Goal: Task Accomplishment & Management: Complete application form

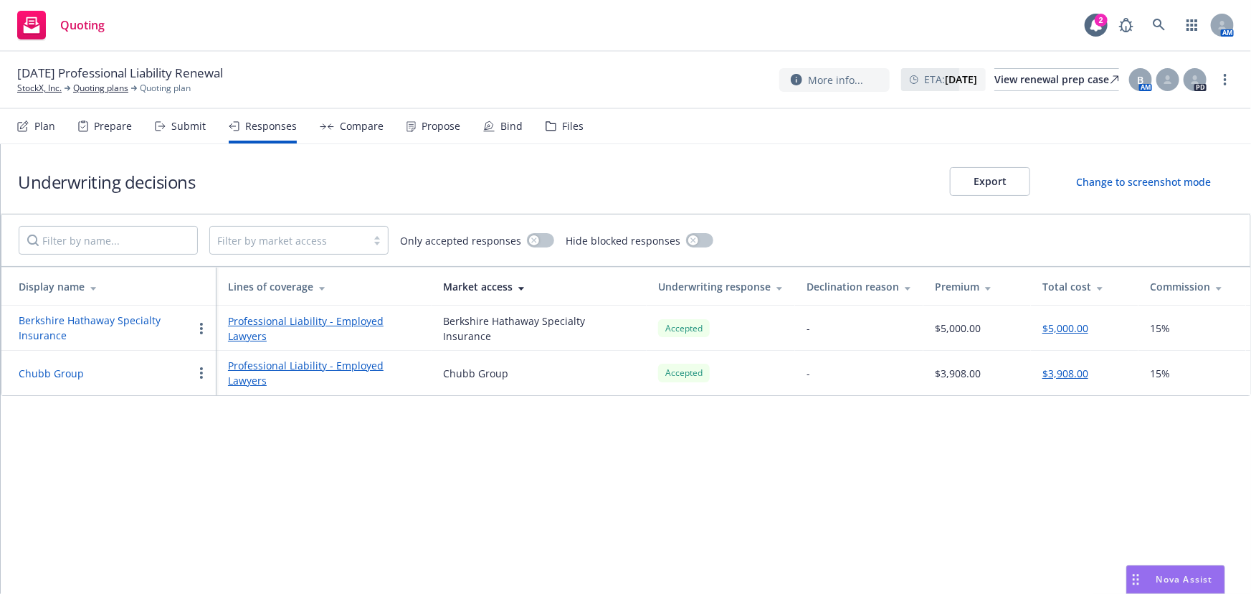
click at [184, 124] on div "Submit" at bounding box center [188, 125] width 34 height 11
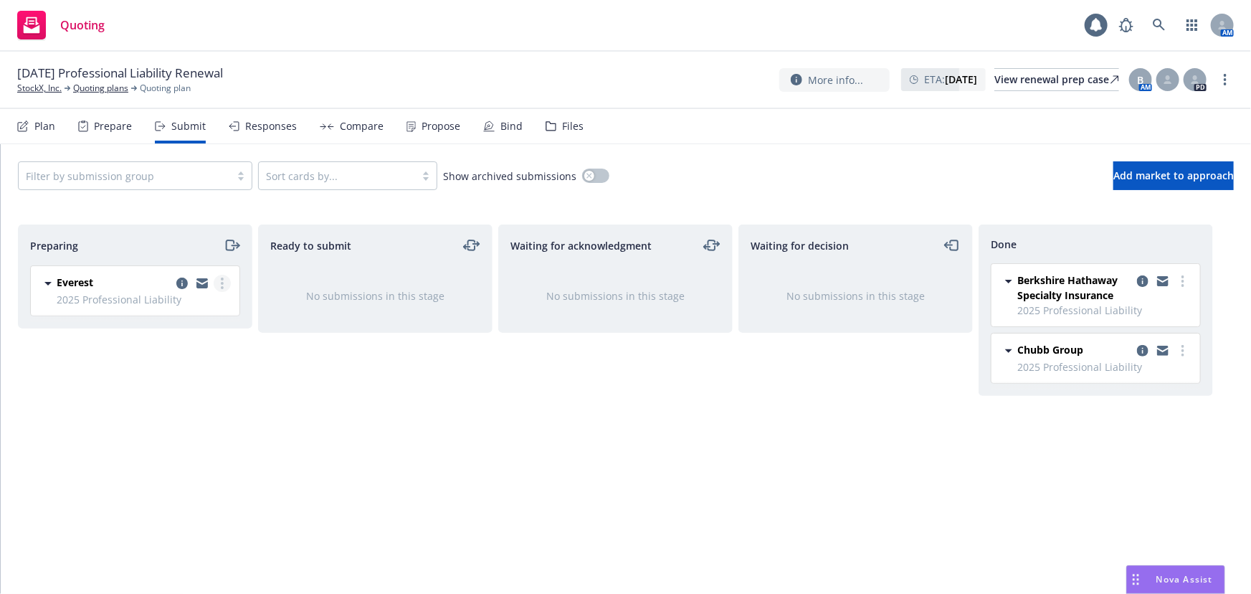
click at [223, 275] on link "more" at bounding box center [222, 283] width 17 height 17
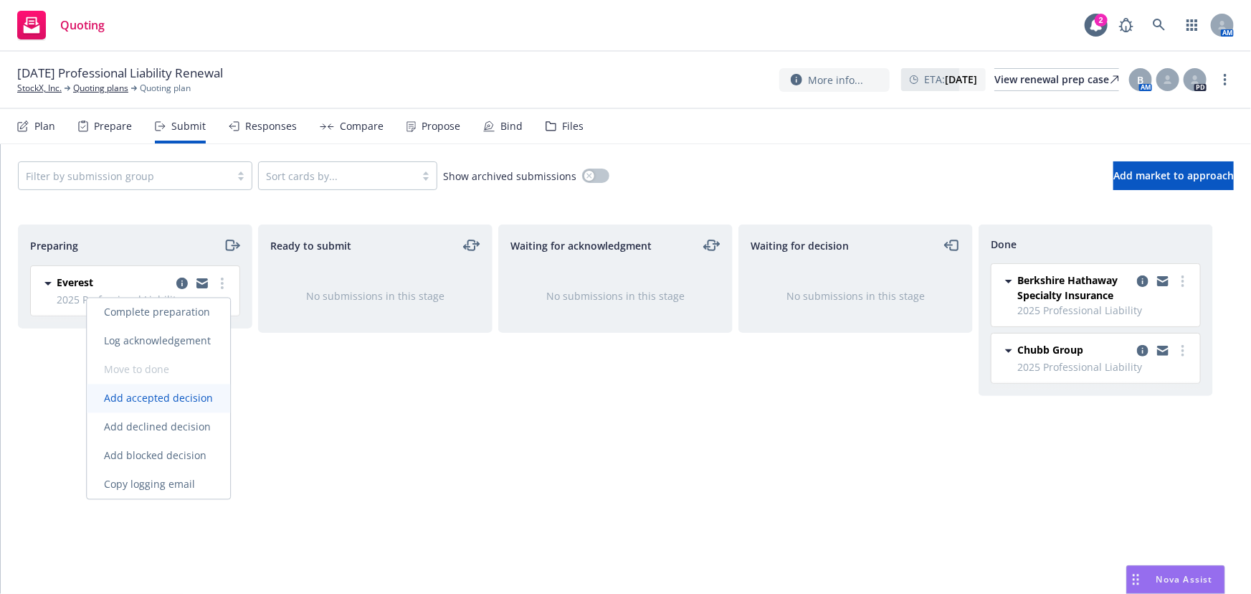
click at [185, 400] on span "Add accepted decision" at bounding box center [158, 398] width 143 height 14
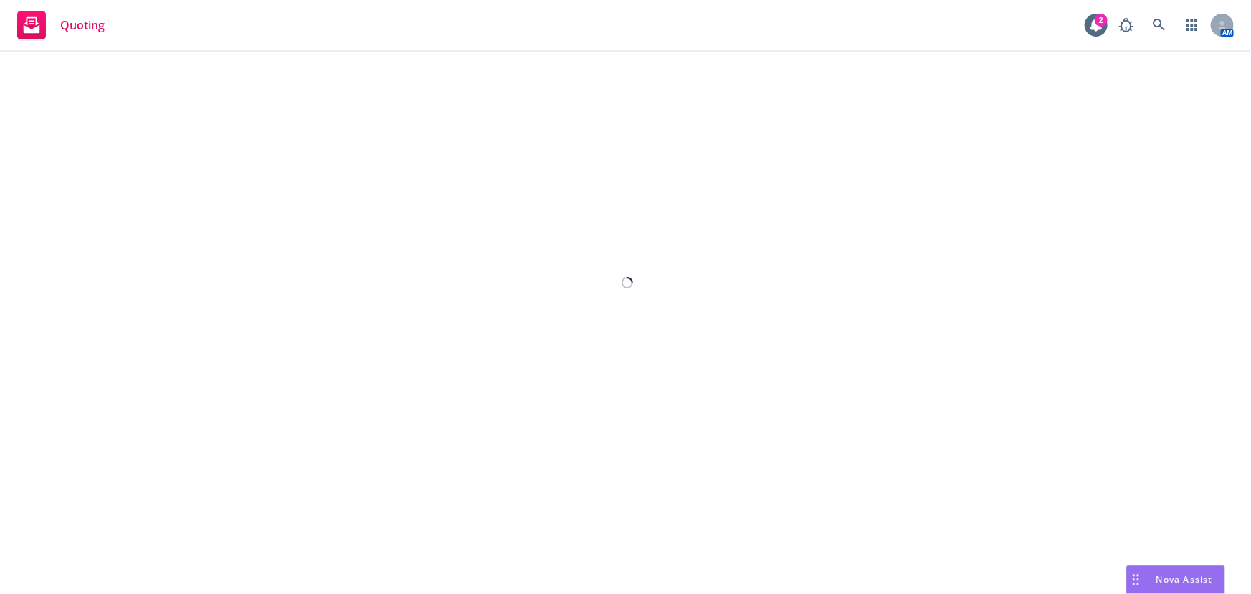
select select "12"
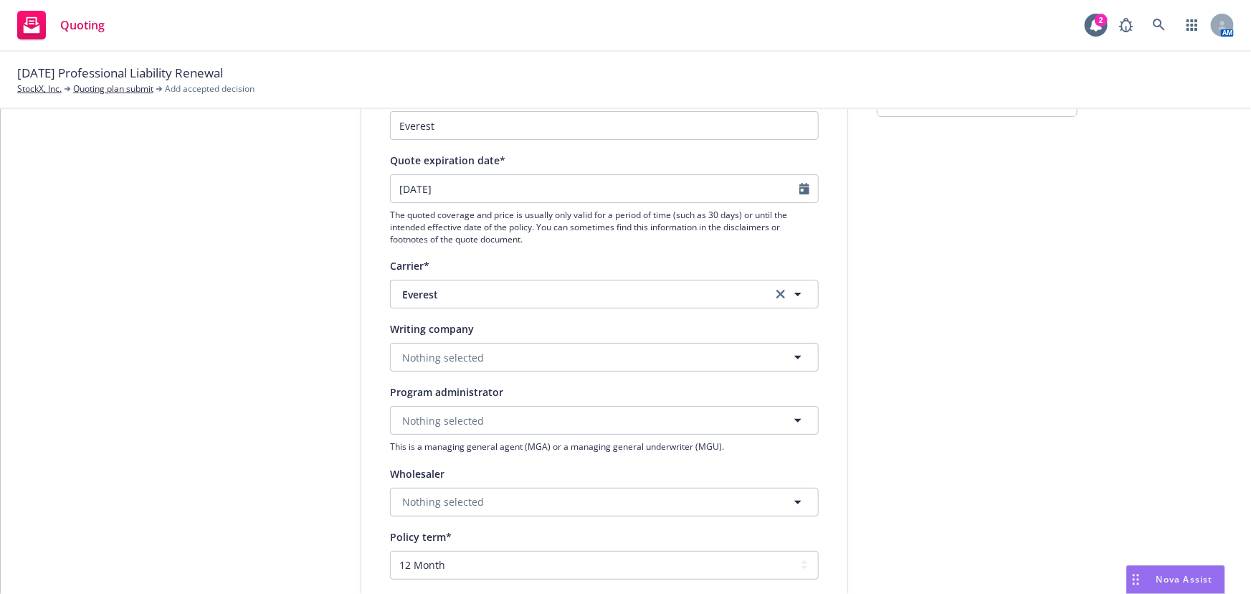
scroll to position [130, 0]
click at [713, 348] on button "Nothing selected" at bounding box center [604, 352] width 429 height 29
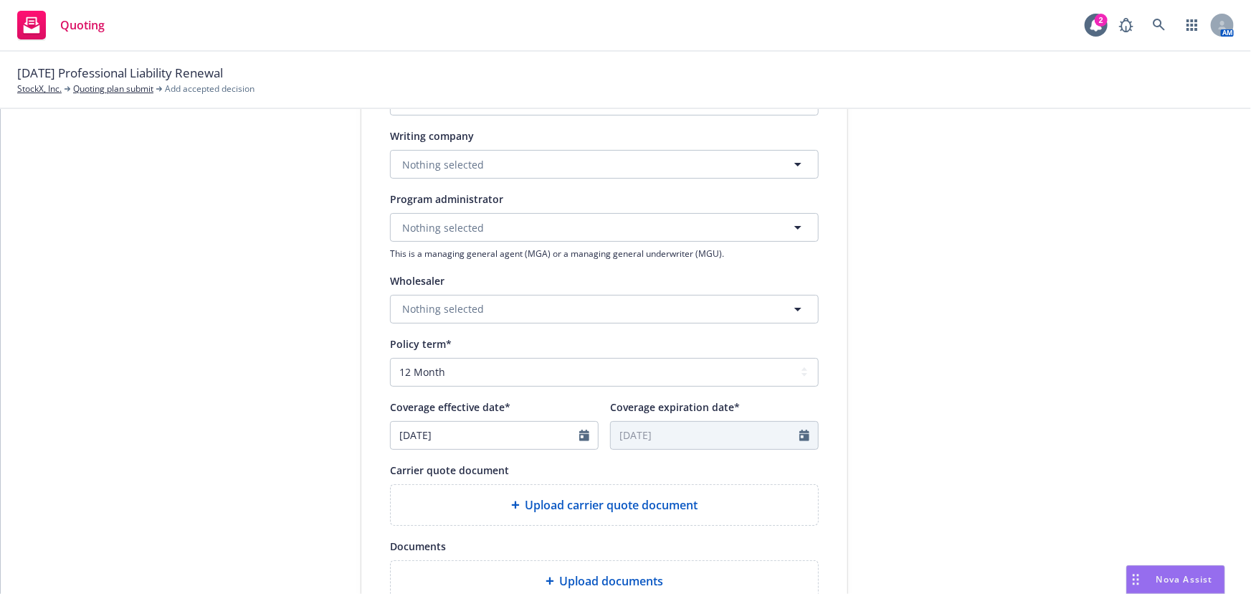
scroll to position [260, 0]
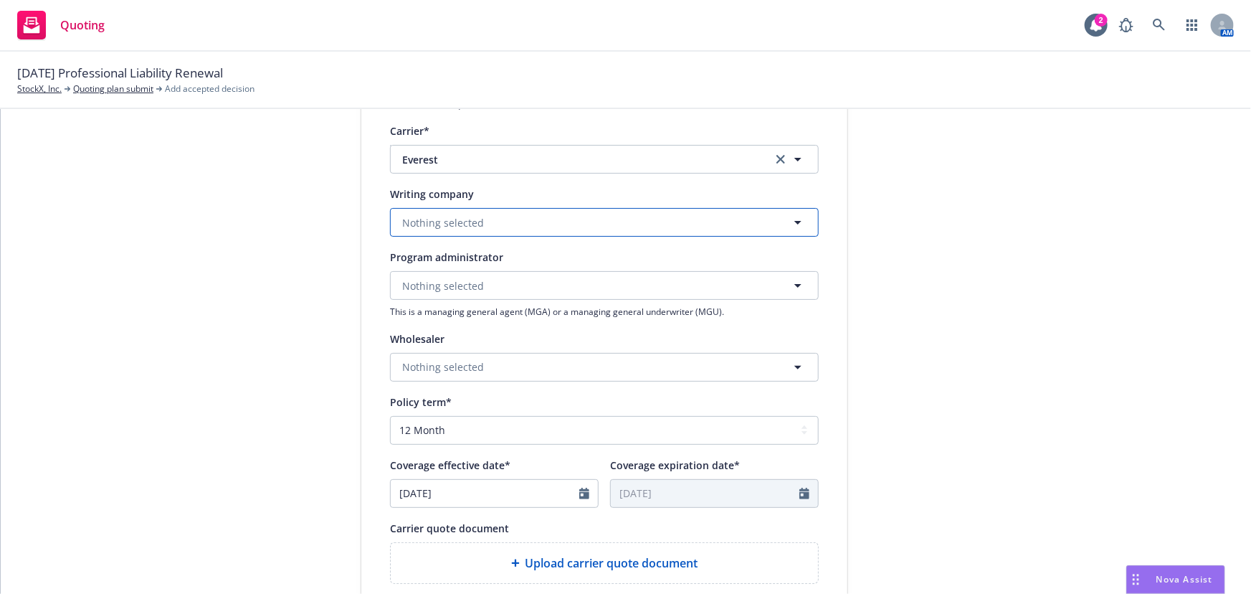
click at [614, 229] on button "Nothing selected" at bounding box center [604, 222] width 429 height 29
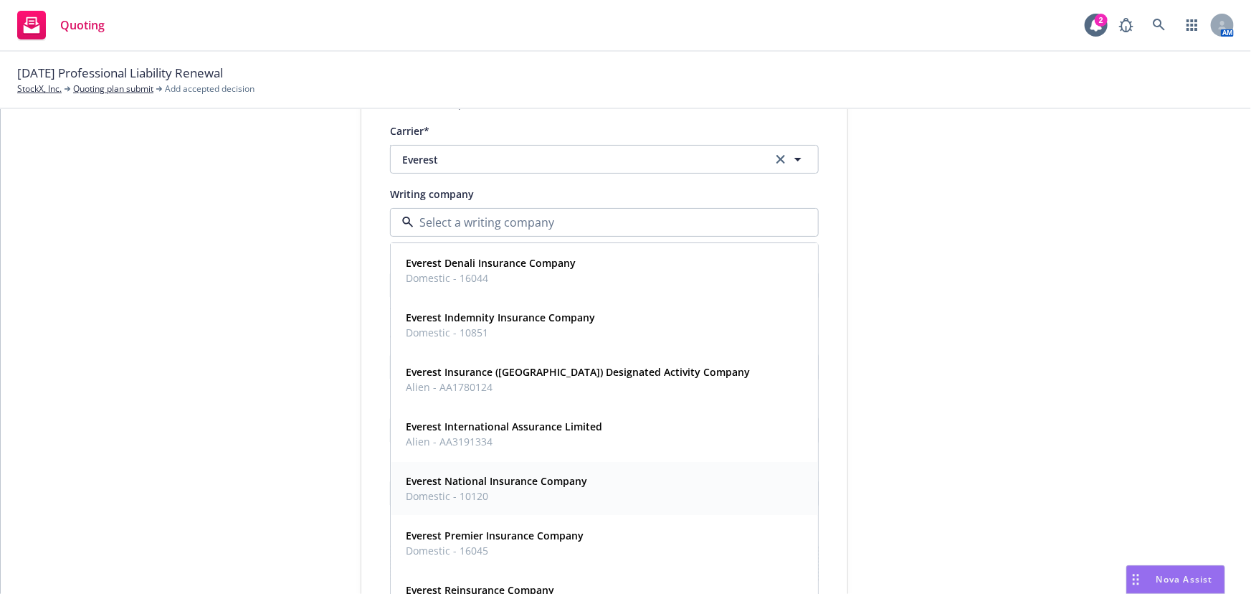
click at [629, 485] on div "Everest National Insurance Company Domestic - 10120" at bounding box center [604, 489] width 409 height 36
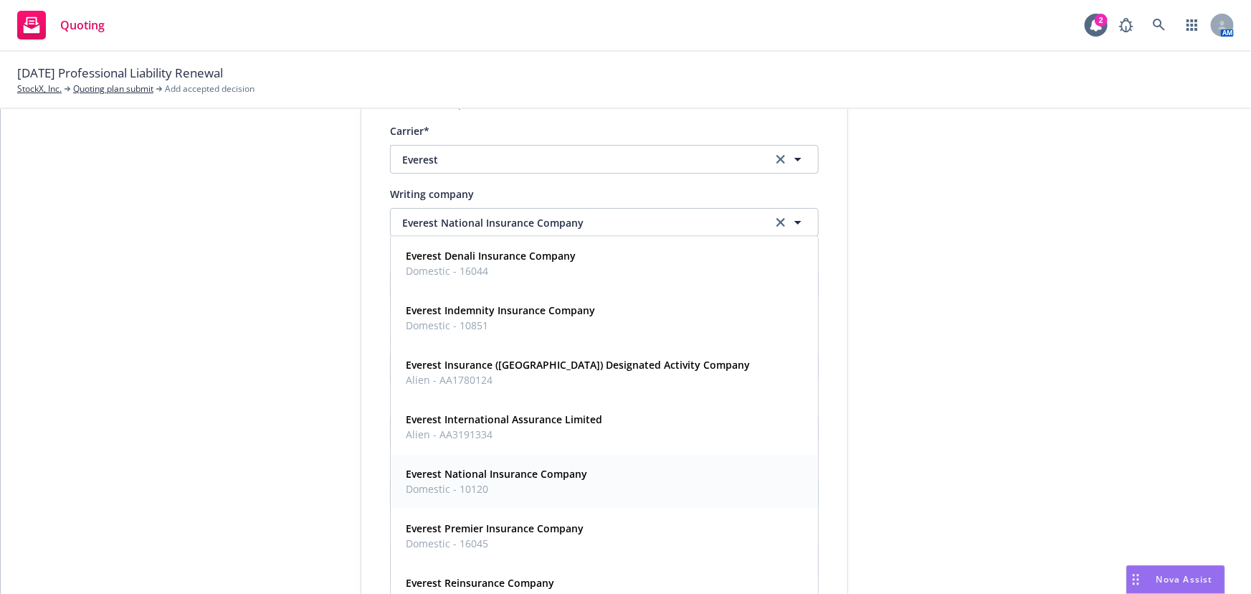
click at [1051, 407] on div "submission Carrier Everest Last updated [DATE] 2:15 PM" at bounding box center [977, 357] width 201 height 961
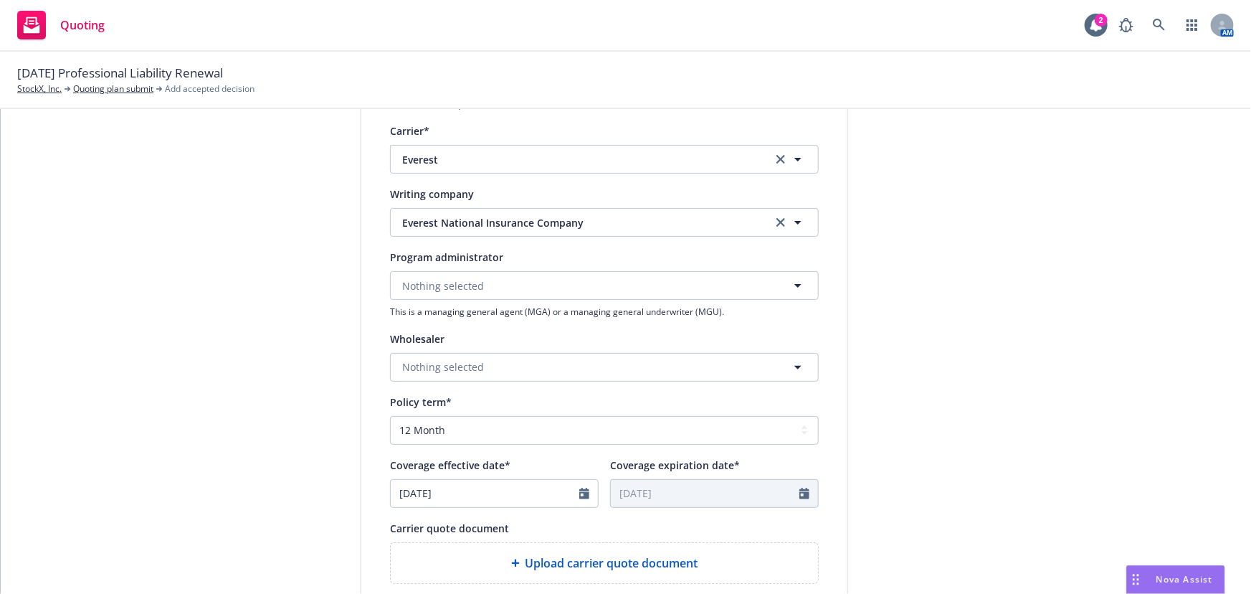
scroll to position [521, 0]
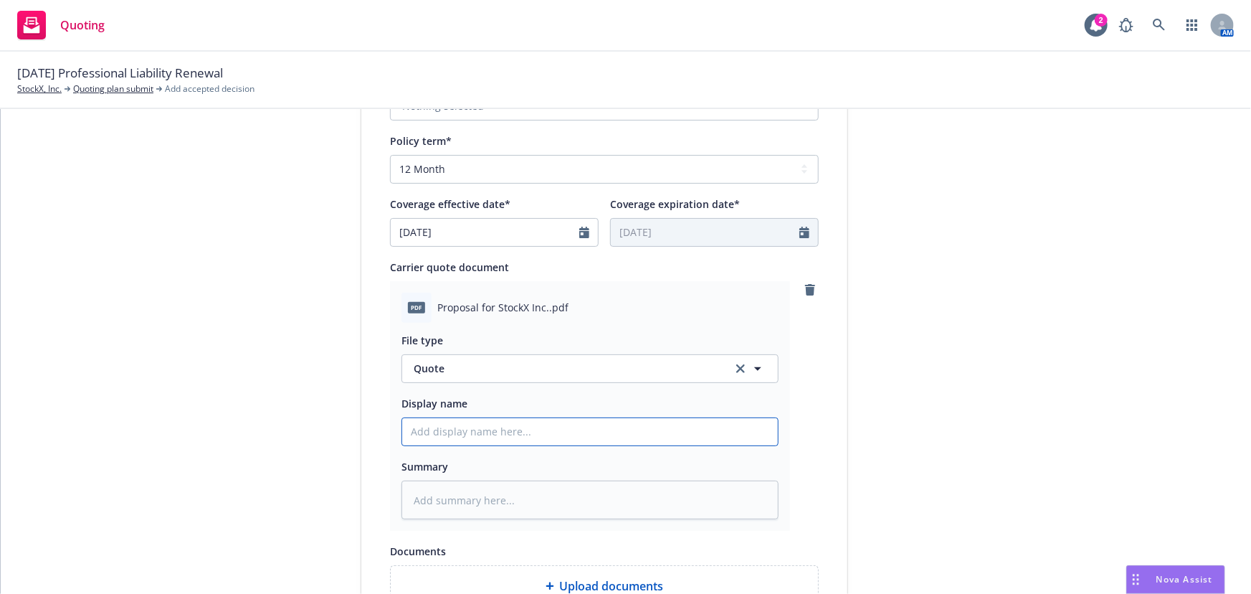
click at [476, 434] on input "Display name" at bounding box center [590, 431] width 376 height 27
type textarea "x"
type input "0"
type textarea "x"
type input "00"
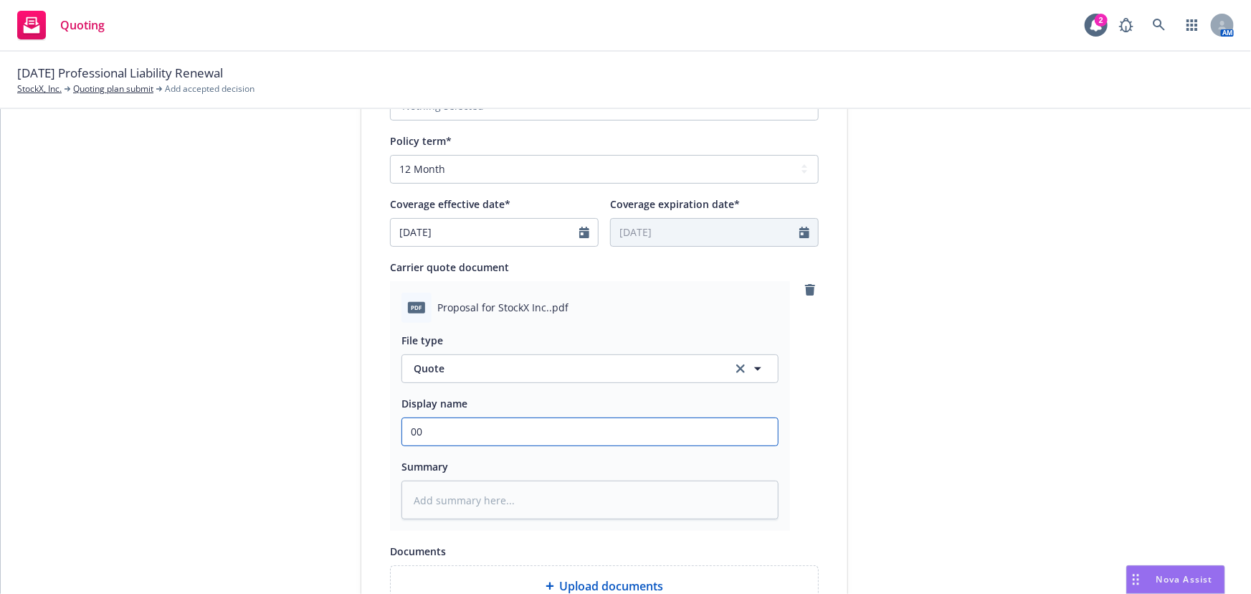
type textarea "x"
type input "00"
type textarea "x"
type input "00 S"
type textarea "x"
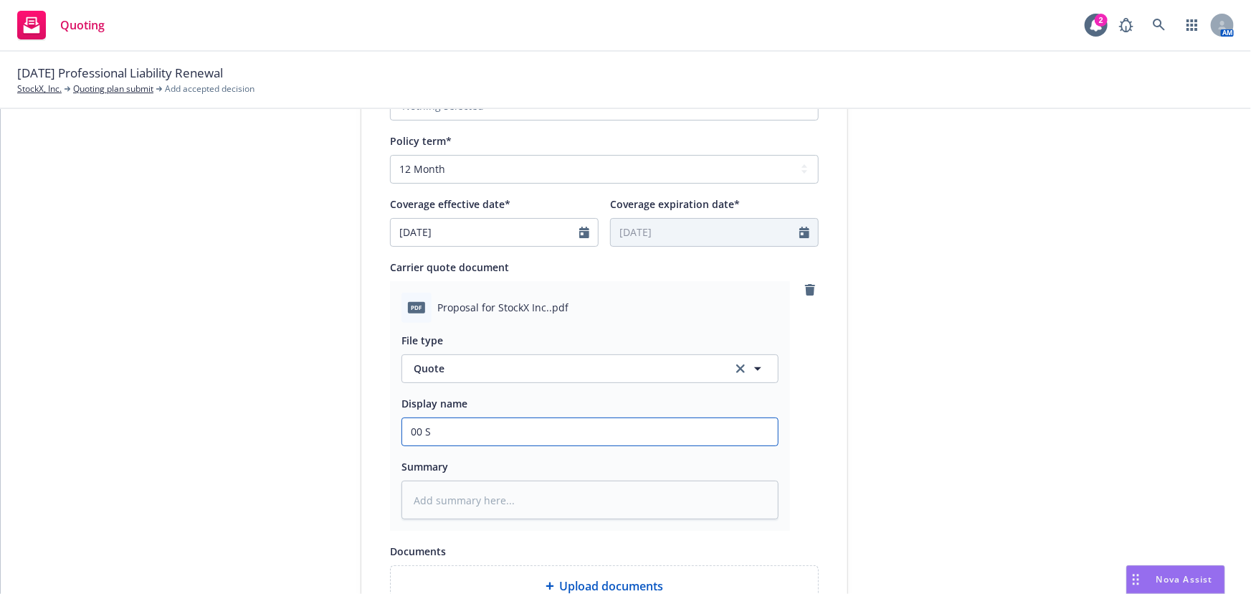
type input "00 ST"
type textarea "x"
type input "00 STo"
type textarea "x"
type input "00 SToc"
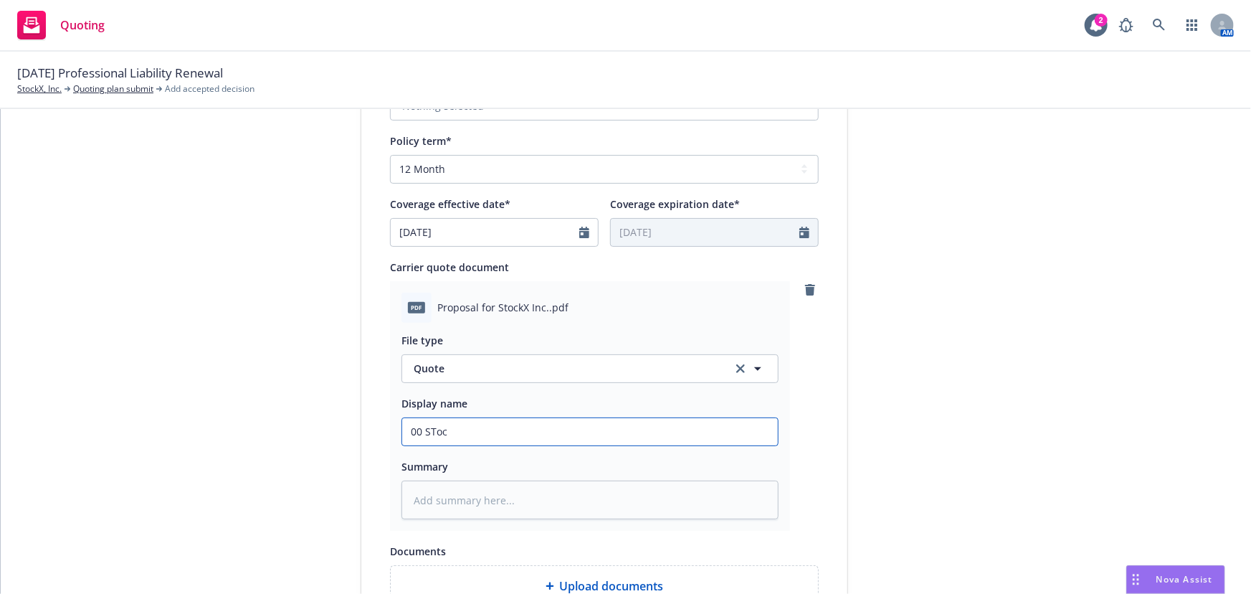
type textarea "x"
type input "00 STock"
type textarea "x"
type input "00 SToc"
type textarea "x"
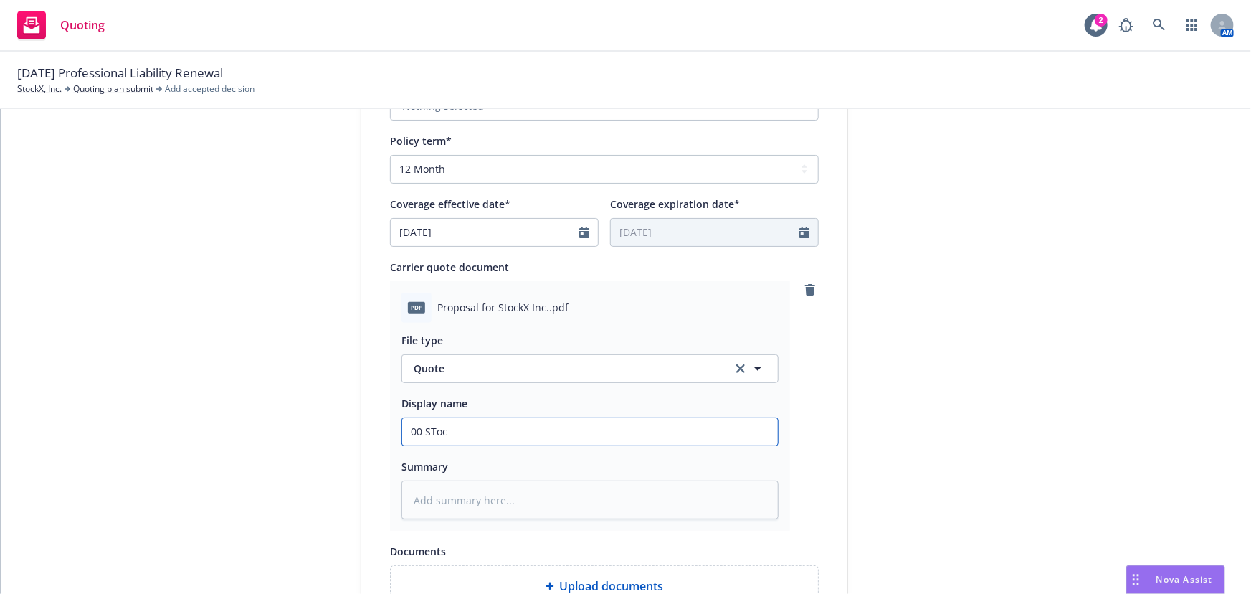
type input "00 STo"
type textarea "x"
type input "00 ST"
type textarea "x"
type input "00 S"
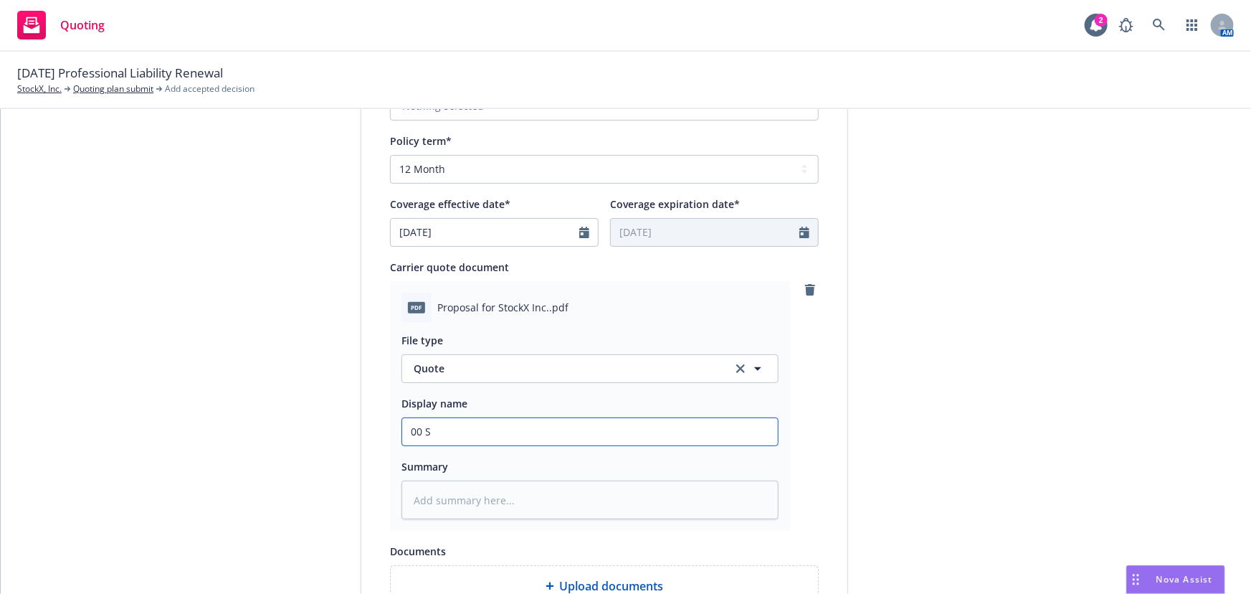
type textarea "x"
type input "00 St"
type textarea "x"
type input "00 Sto"
type textarea "x"
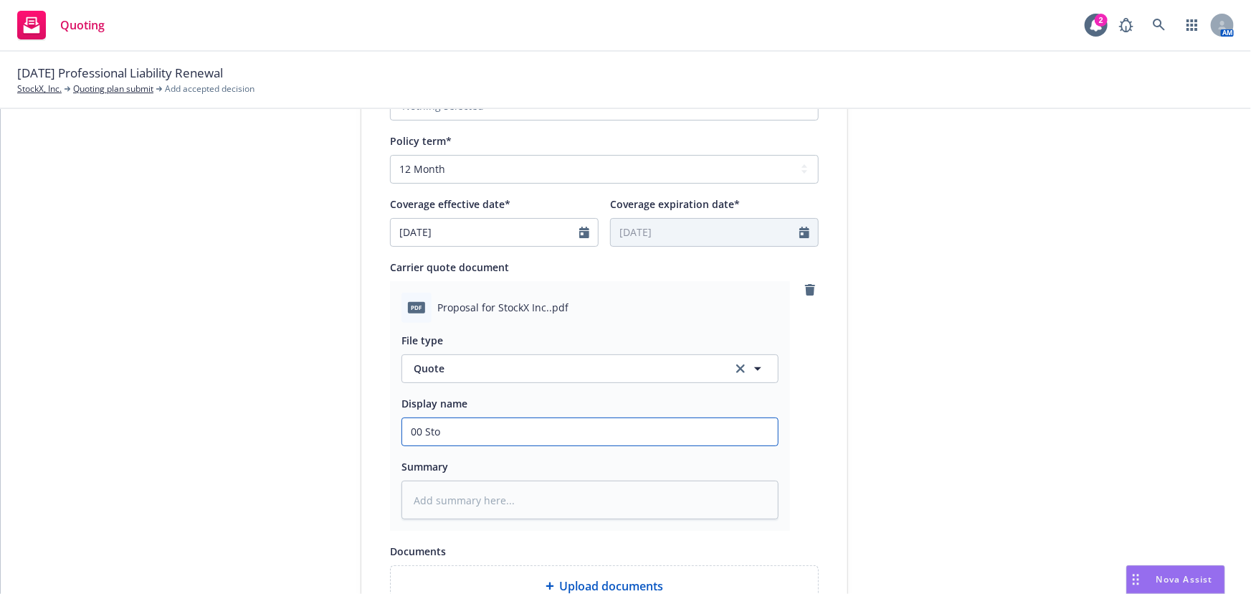
type input "00 Stoc"
type textarea "x"
type input "00 Stock"
type textarea "x"
type input "00 StockX"
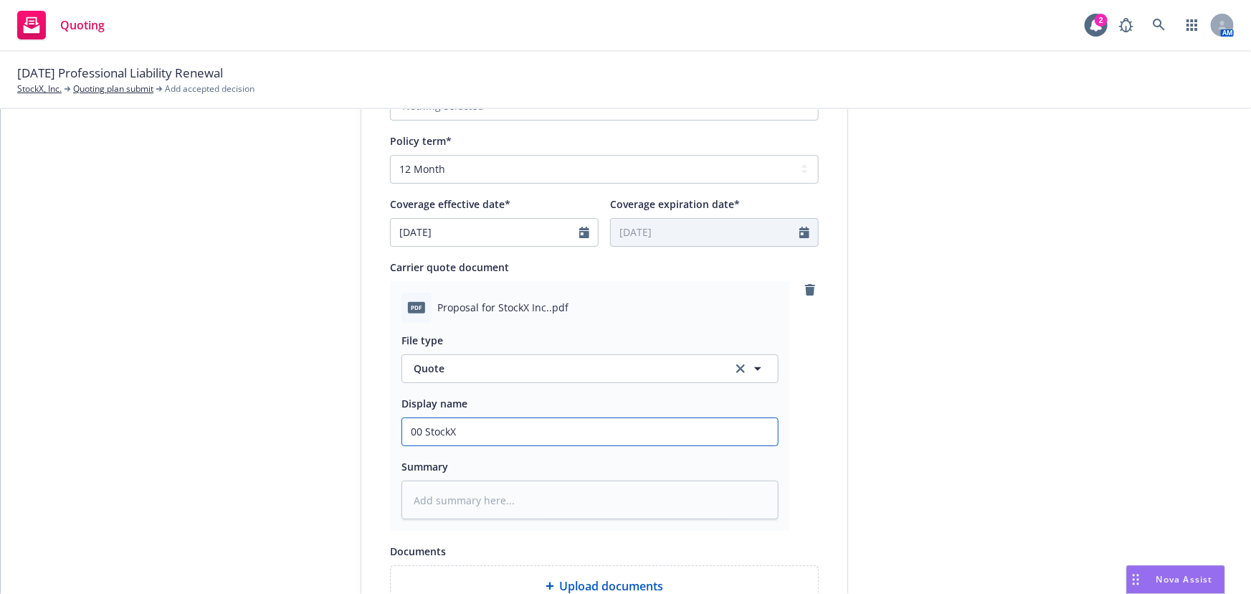
type textarea "x"
type input "00 StockX"
type textarea "x"
type input "00 StockX A"
type textarea "x"
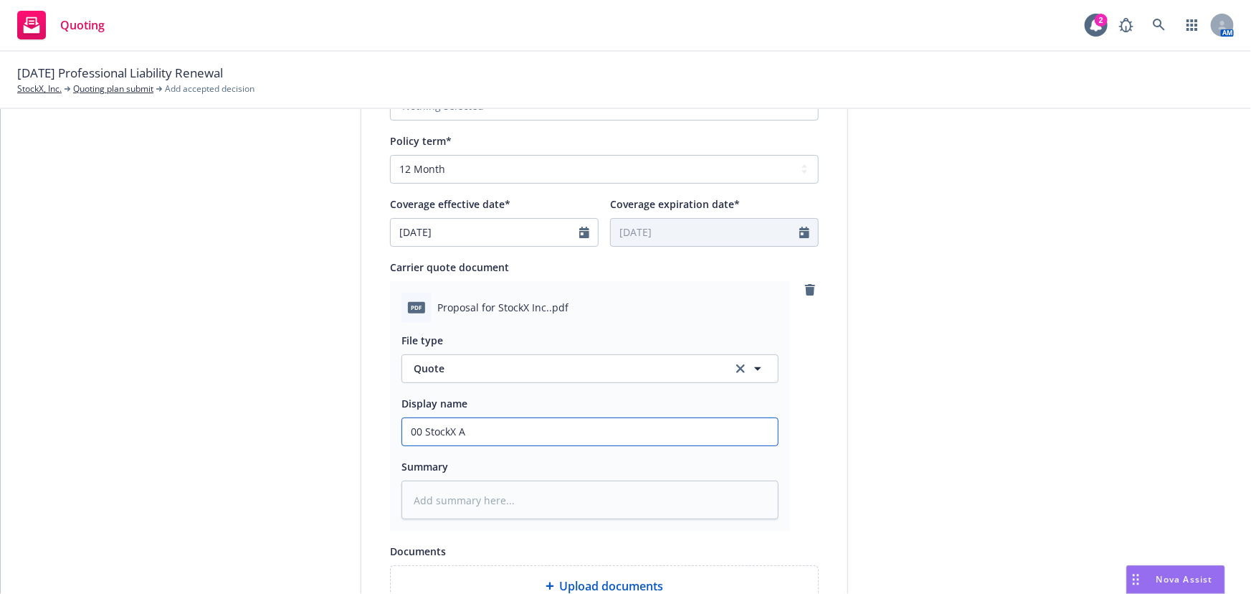
type input "00 StockX"
type textarea "x"
type input "00 StockX Ev"
type textarea "x"
type input "00 StockX Eve"
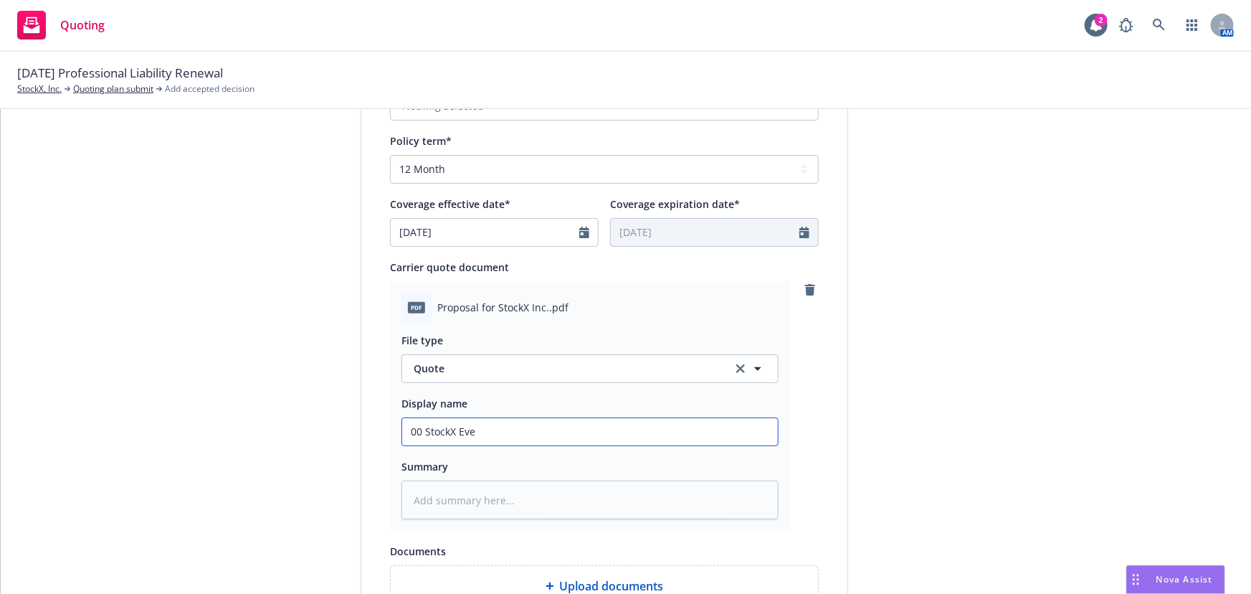
type textarea "x"
type input "00 StockX Ever"
type textarea "x"
type input "00 StockX Evere"
type textarea "x"
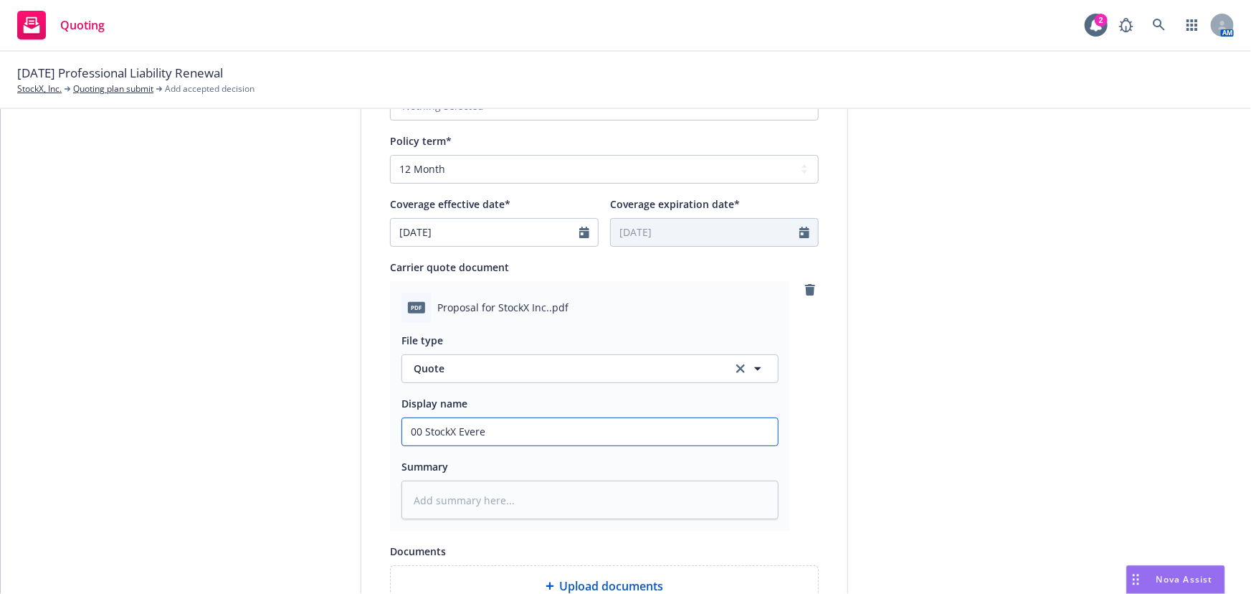
type input "00 StockX Everes"
type textarea "x"
type input "00 StockX Everest"
type textarea "x"
type input "00 StockX Everest"
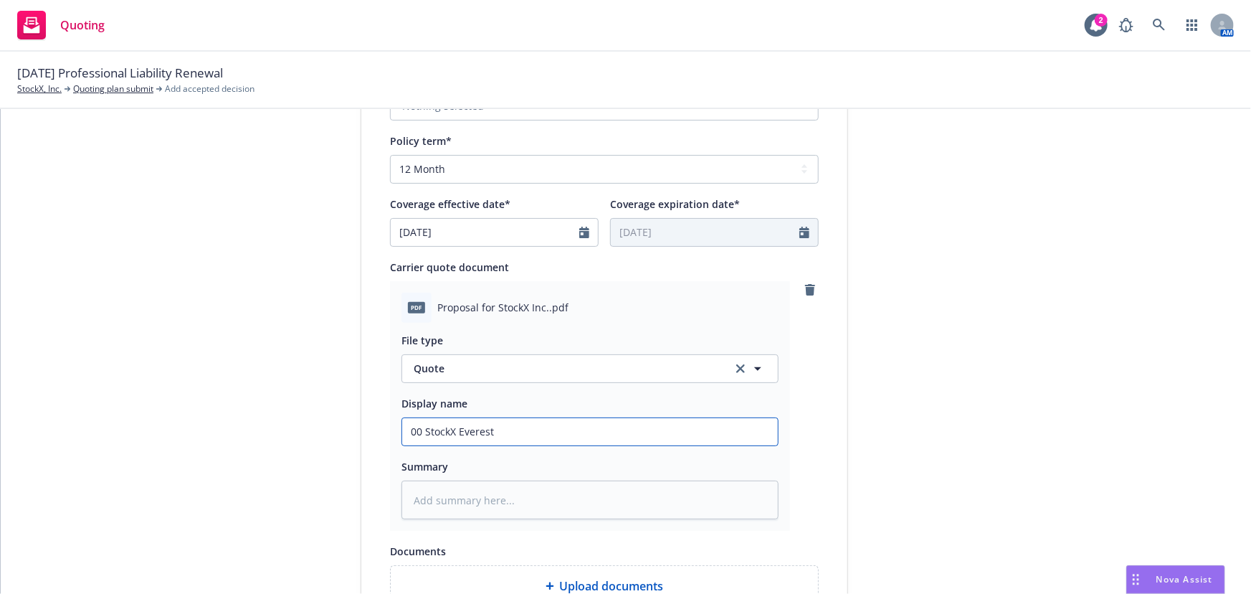
type textarea "x"
type input "00 StockX Everest E"
type textarea "x"
type input "00 StockX Everest Em"
type textarea "x"
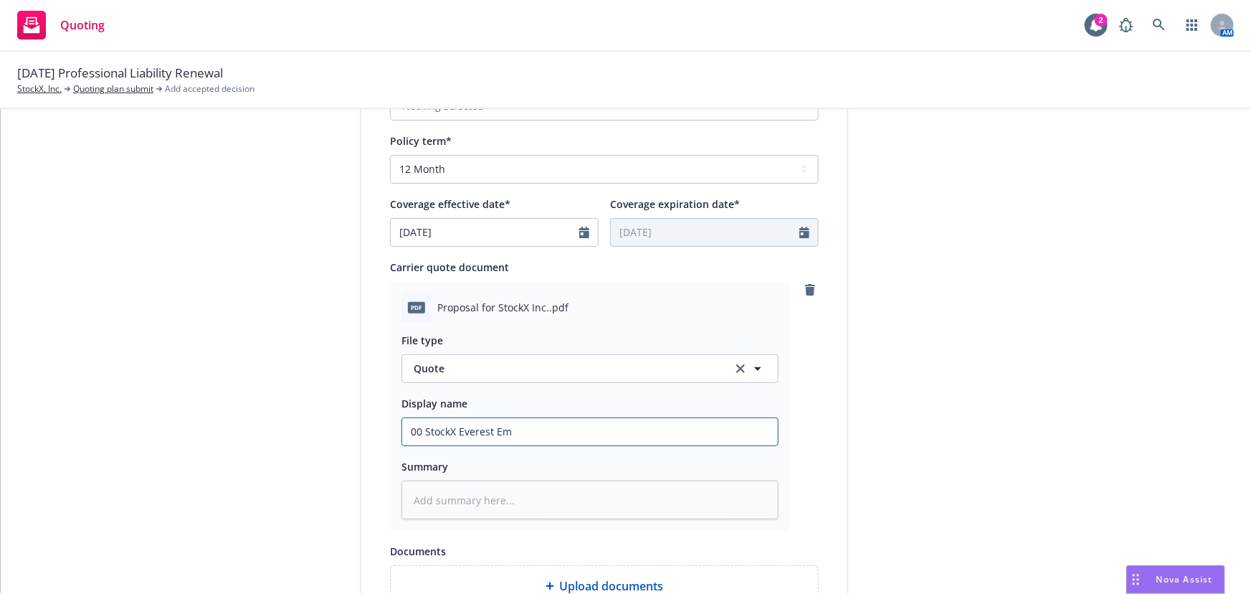
type input "00 StockX Everest Emp"
type textarea "x"
type input "00 StockX Everest Empl"
type textarea "x"
type input "00 StockX Everest Emplo"
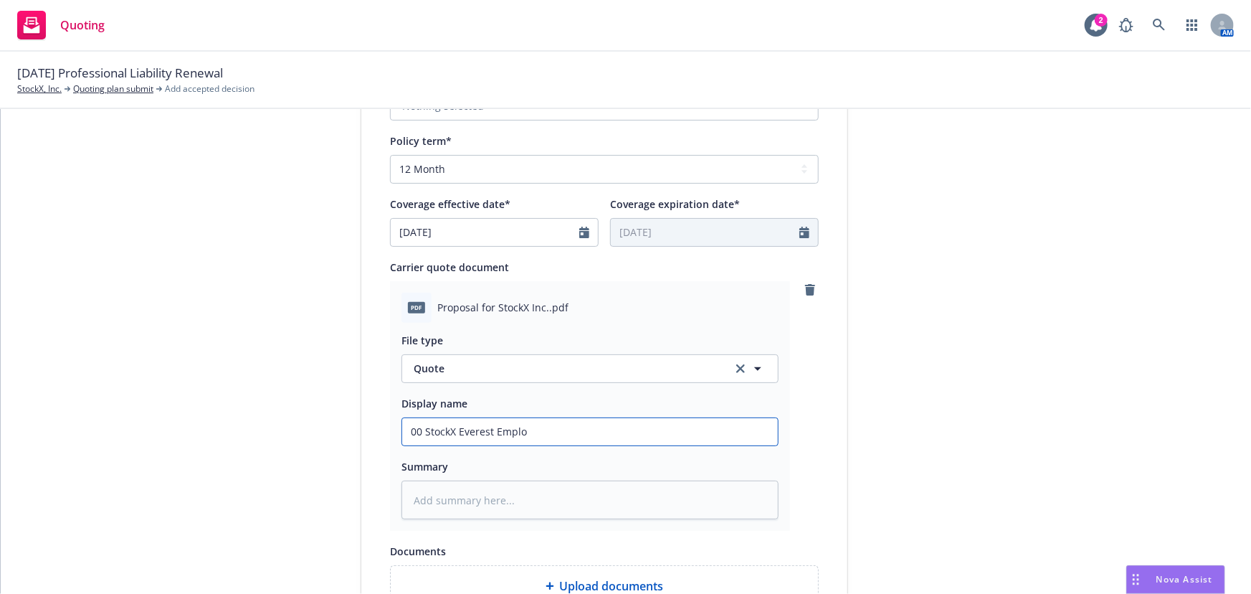
type textarea "x"
type input "00 StockX Everest Employ"
type textarea "x"
type input "00 StockX Everest Employe"
type textarea "x"
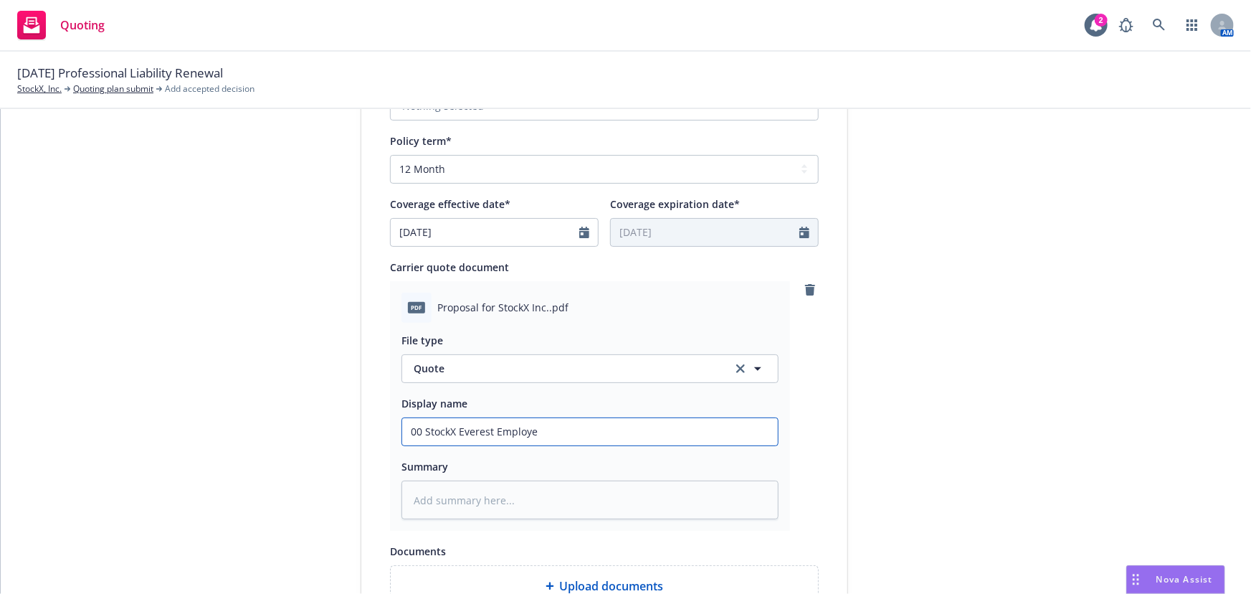
type input "00 StockX Everest Employed"
type textarea "x"
type input "00 StockX Everest Employed"
type textarea "x"
type input "00 StockX Everest Employed L"
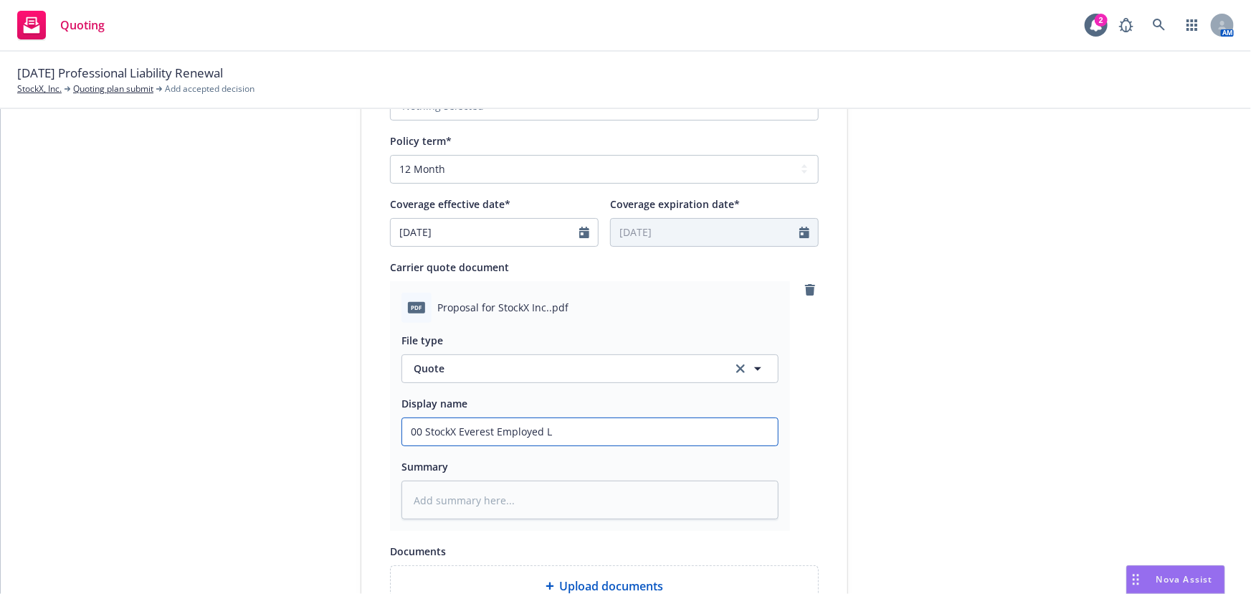
type textarea "x"
type input "00 StockX Everest Employed LA"
type textarea "x"
type input "00 StockX Everest Employed LAw"
type textarea "x"
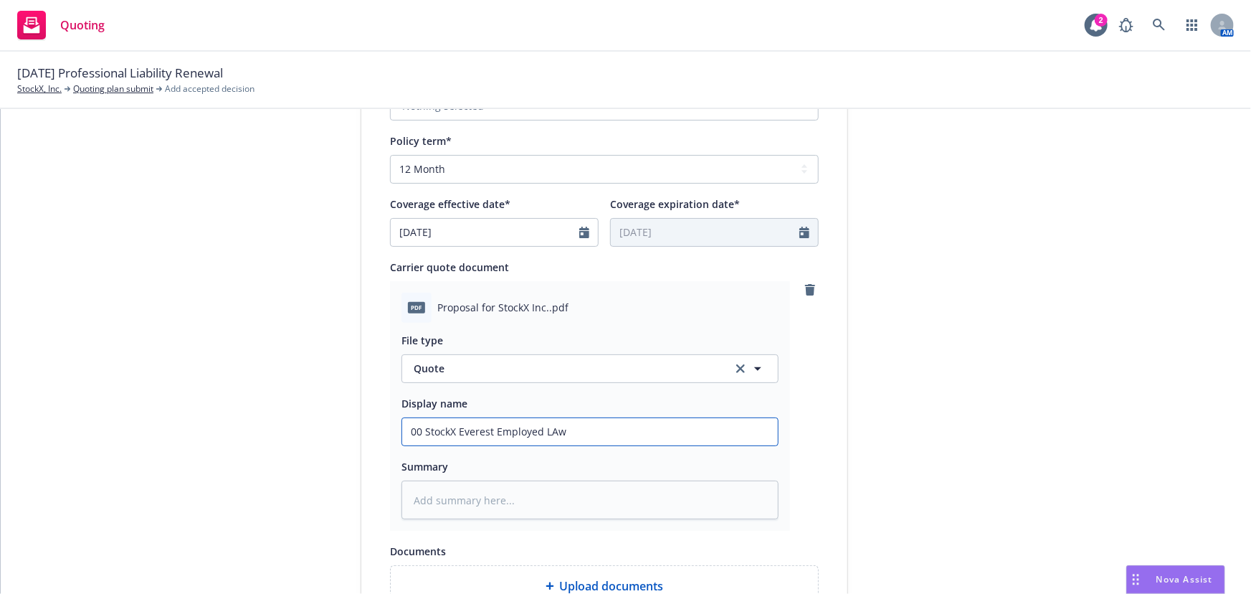
type input "00 StockX Everest Employed LAwy"
type textarea "x"
type input "00 StockX Everest Employed LAwye"
type textarea "x"
type input "00 StockX Everest Employed LAwyer"
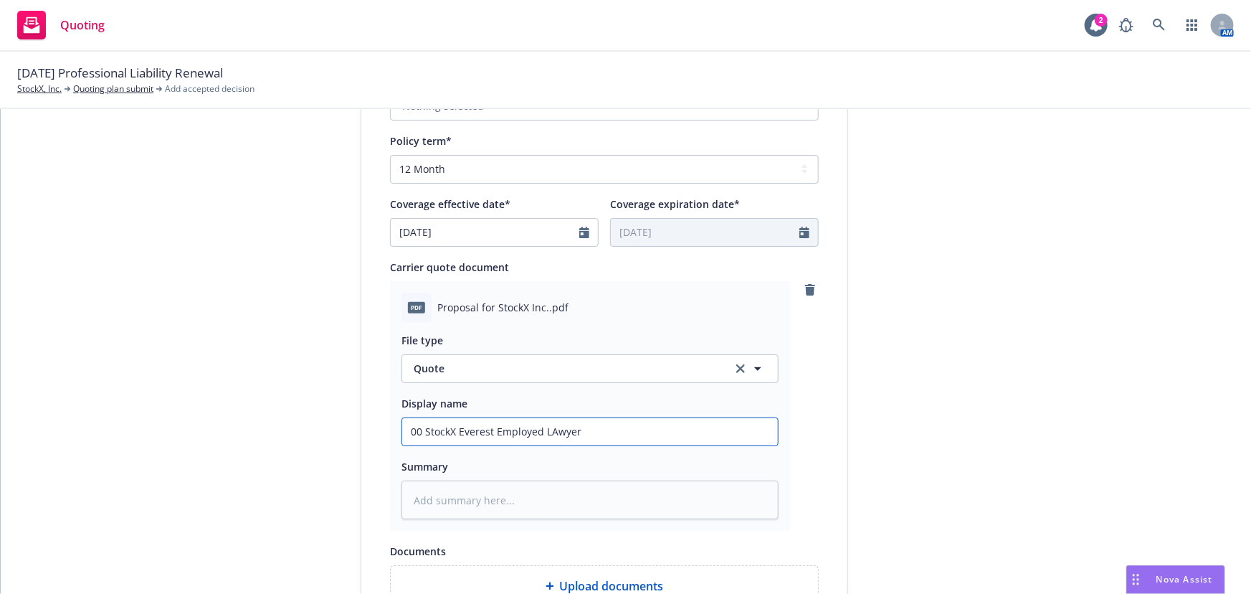
type textarea "x"
type input "00 StockX Everest Employed LAwye"
type textarea "x"
type input "00 StockX Everest Employed LAwy"
type textarea "x"
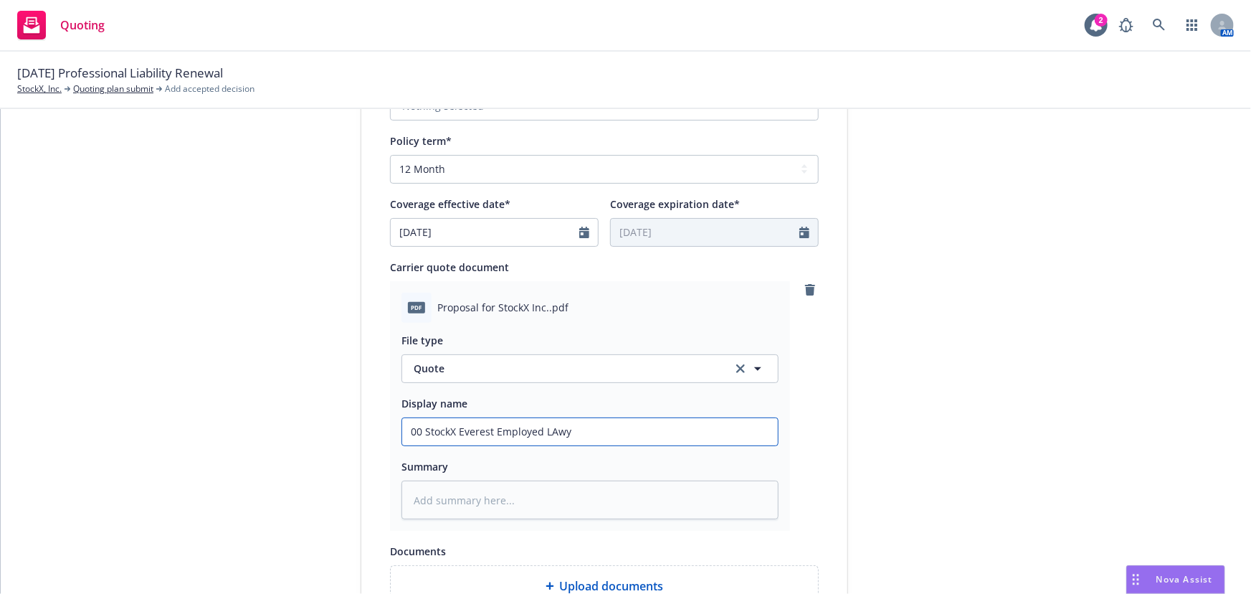
type input "00 StockX Everest Employed LAw"
type textarea "x"
type input "00 StockX Everest Employed LA"
type textarea "x"
type input "00 StockX Everest Employed L"
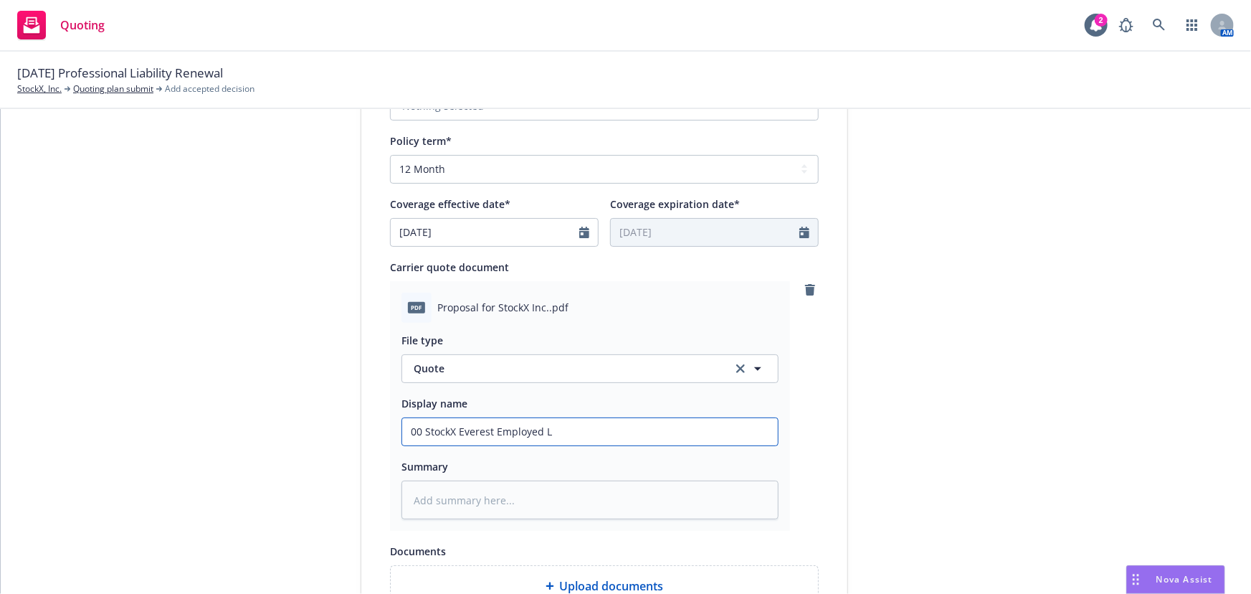
type textarea "x"
type input "00 StockX Everest Employed La"
type textarea "x"
type input "00 StockX Everest Employed Law"
type textarea "x"
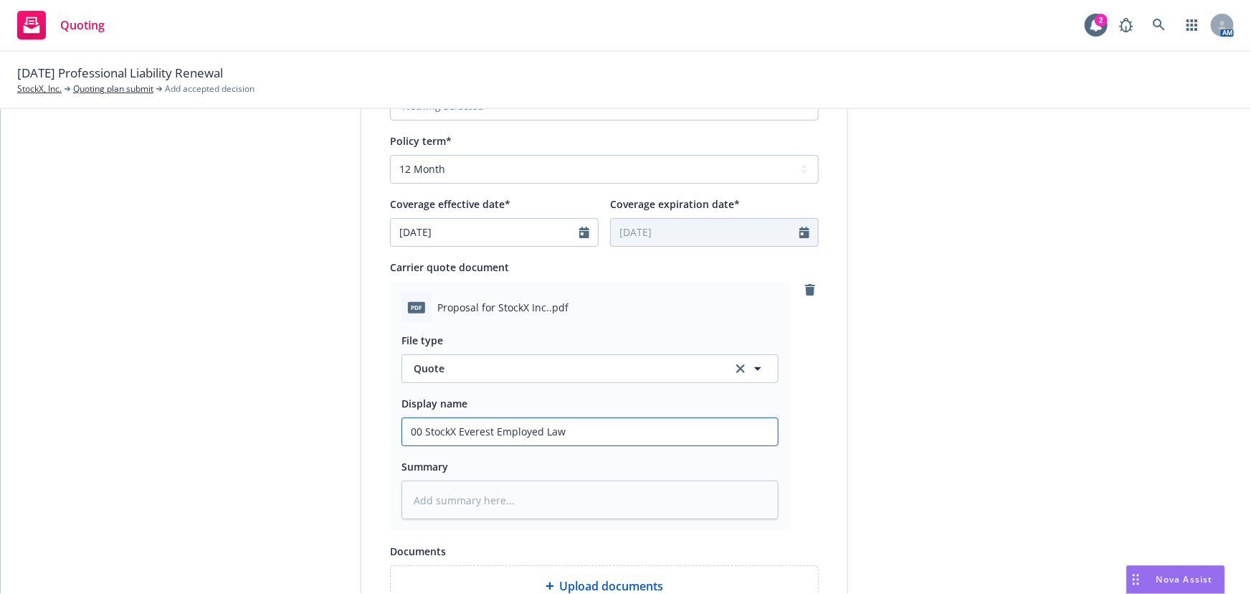
type input "00 StockX Everest Employed Lawy"
type textarea "x"
type input "00 StockX Everest Employed Lawye"
type textarea "x"
type input "00 StockX Everest Employed Lawyer"
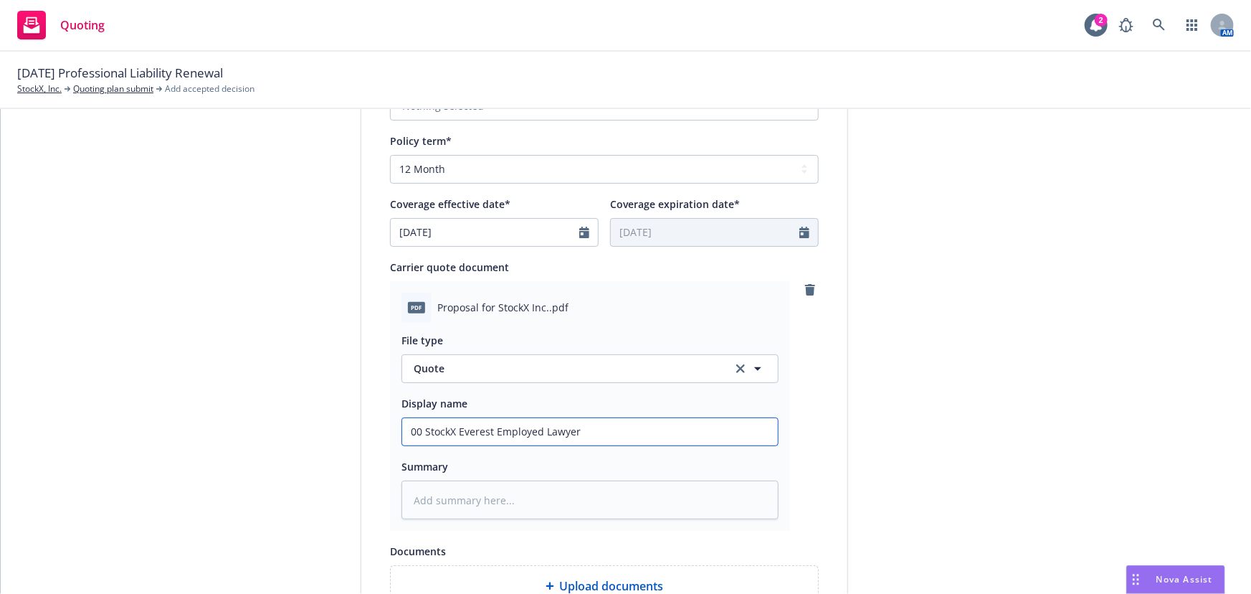
type textarea "x"
type input "00 StockX Everest Employed Lawyers"
type textarea "x"
type input "00 StockX Everest Employed Lawyers Q"
type textarea "x"
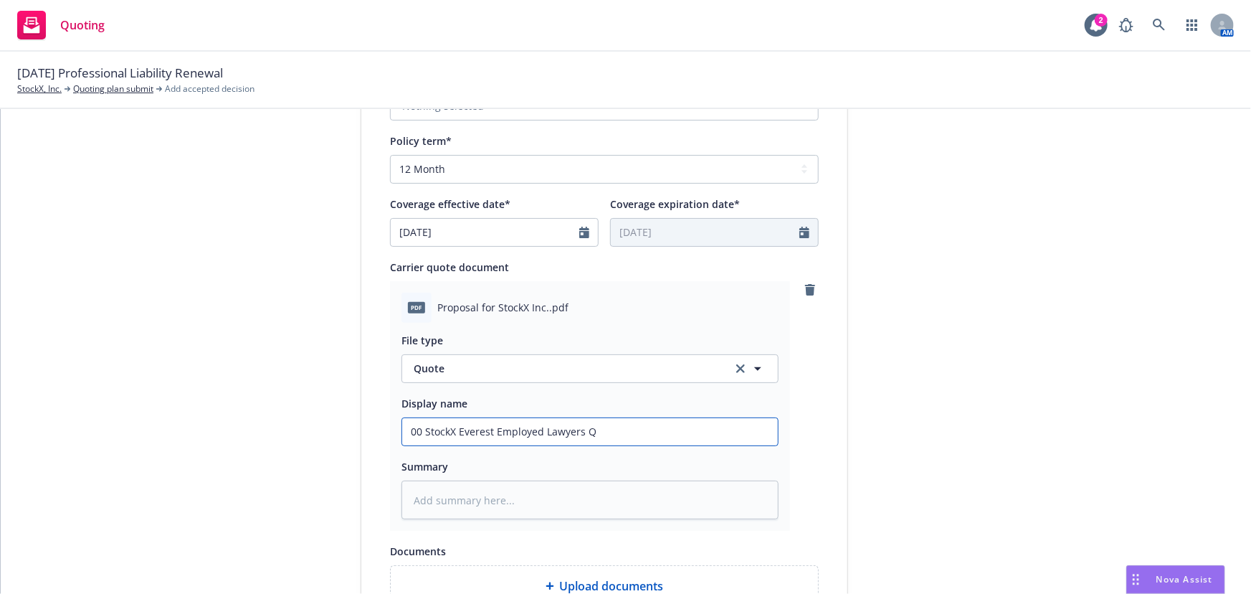
type input "00 StockX Everest Employed Lawyers Qu"
type textarea "x"
type input "00 StockX Everest Employed Lawyers Quo"
type textarea "x"
type input "00 StockX Everest Employed Lawyers Quot"
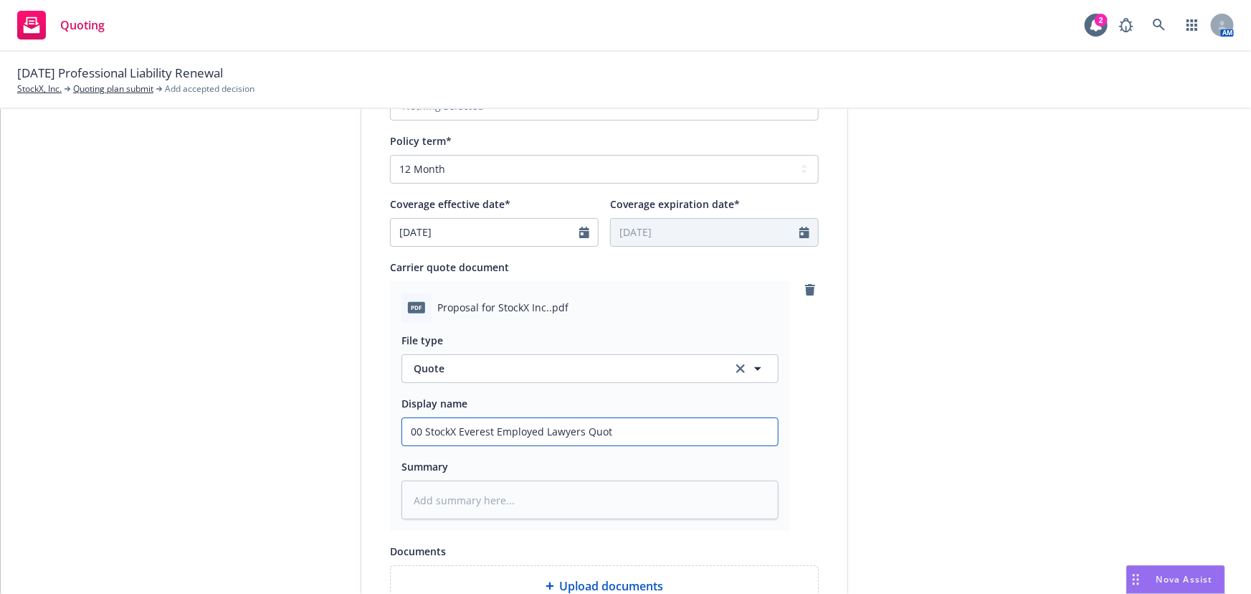
type textarea "x"
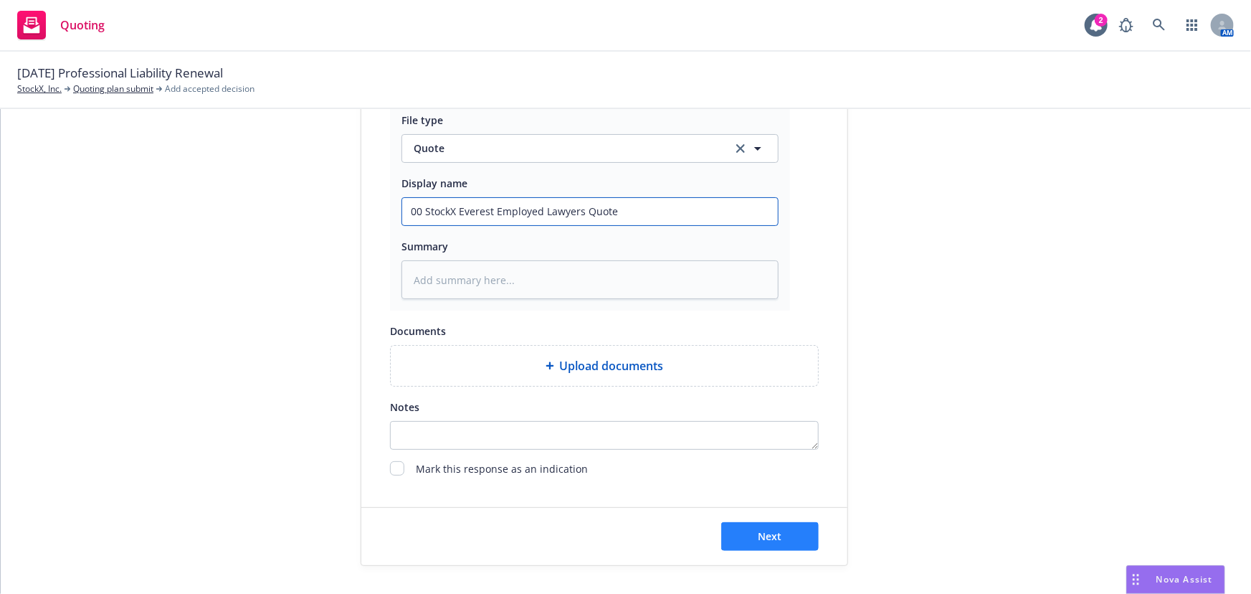
type input "00 StockX Everest Employed Lawyers Quote"
click at [794, 531] on button "Next" at bounding box center [770, 536] width 98 height 29
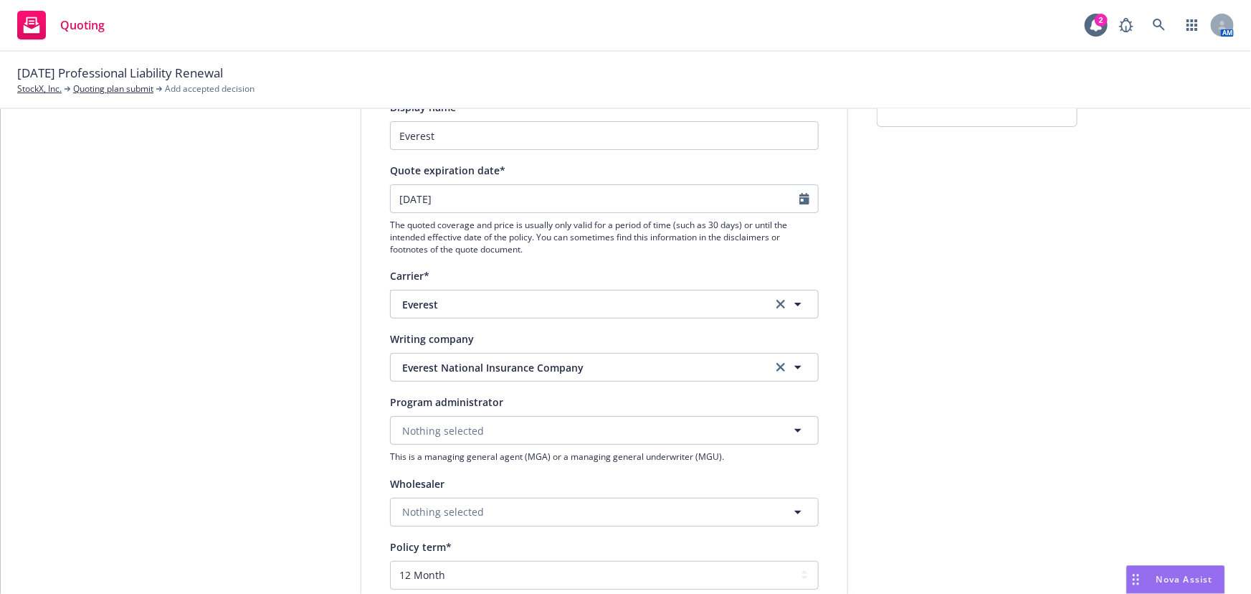
type textarea "x"
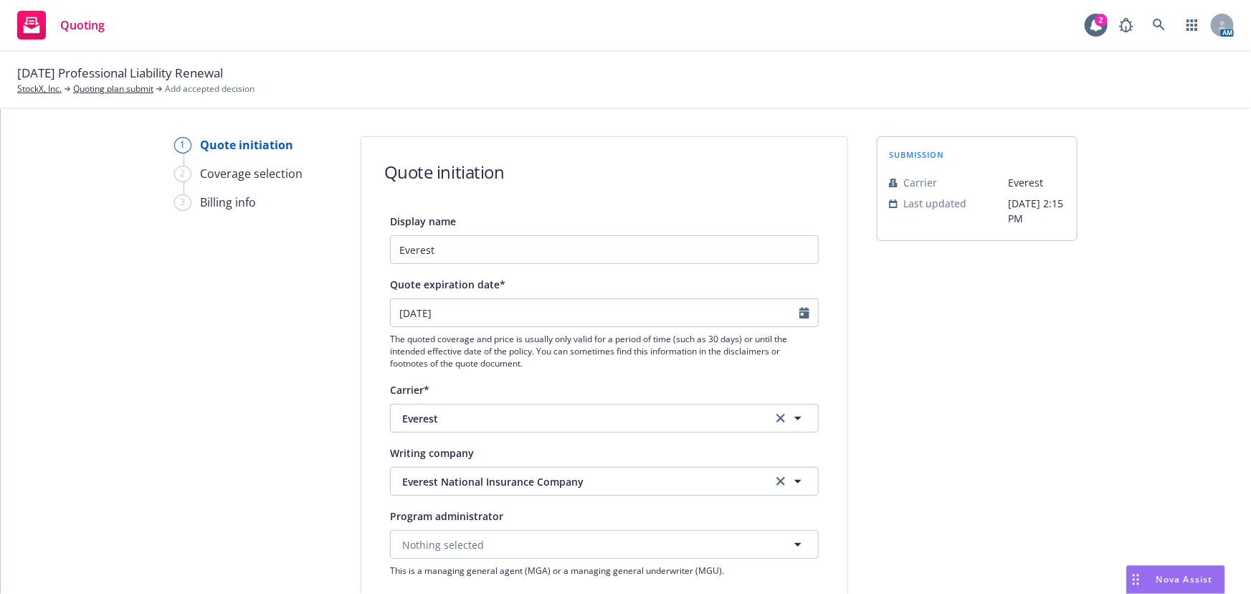
scroll to position [0, 0]
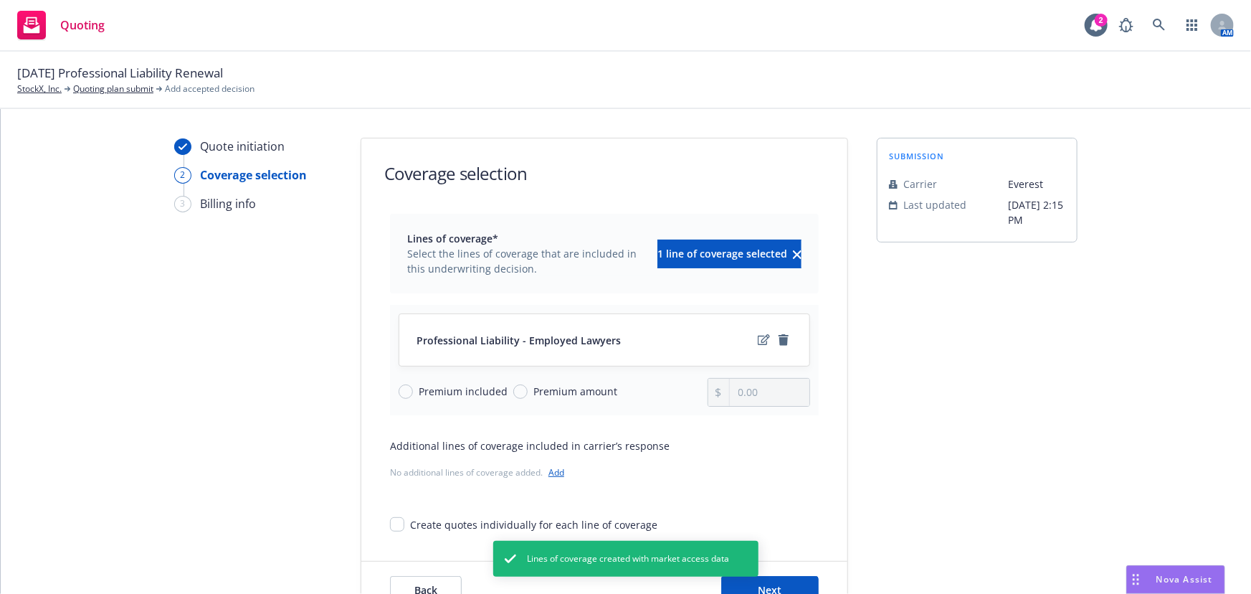
click at [569, 390] on span "Premium amount" at bounding box center [575, 391] width 84 height 15
click at [528, 390] on input "Premium amount" at bounding box center [520, 391] width 14 height 14
radio input "true"
drag, startPoint x: 767, startPoint y: 396, endPoint x: 531, endPoint y: 391, distance: 236.7
click at [531, 391] on div "Premium included Premium amount 0.00" at bounding box center [605, 392] width 412 height 29
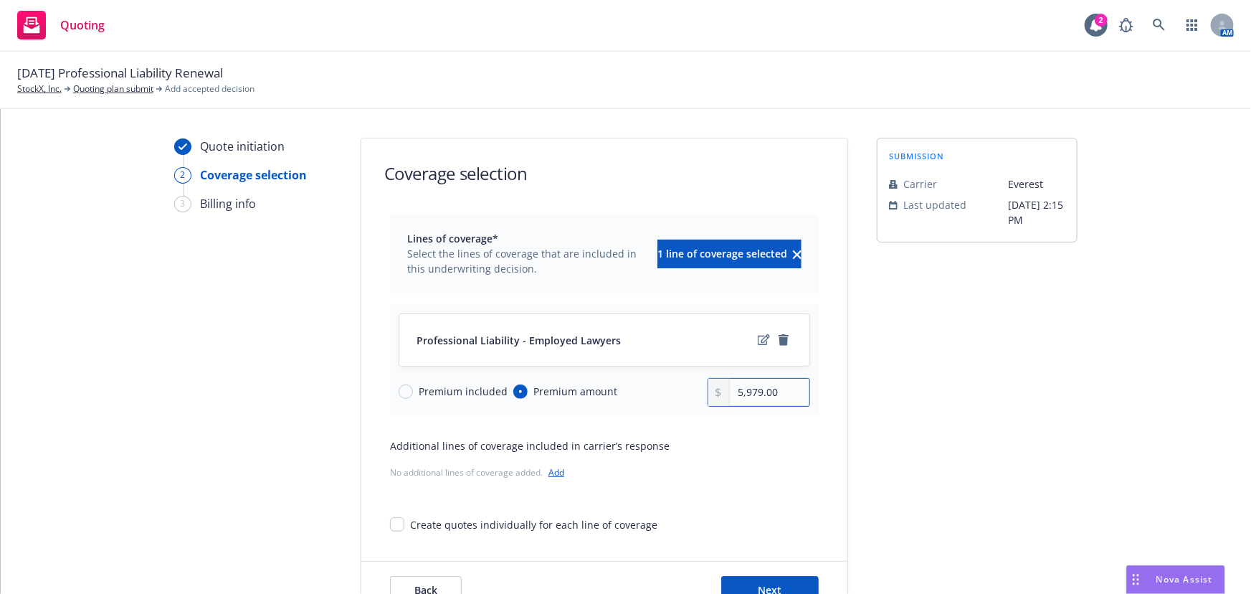
drag, startPoint x: 743, startPoint y: 394, endPoint x: 901, endPoint y: 394, distance: 157.7
click at [901, 394] on div "Quote initiation 2 Coverage selection 3 Billing info Coverage selection Lines o…" at bounding box center [626, 379] width 1216 height 482
type input "5,797.00"
click at [759, 345] on link "edit" at bounding box center [763, 339] width 17 height 17
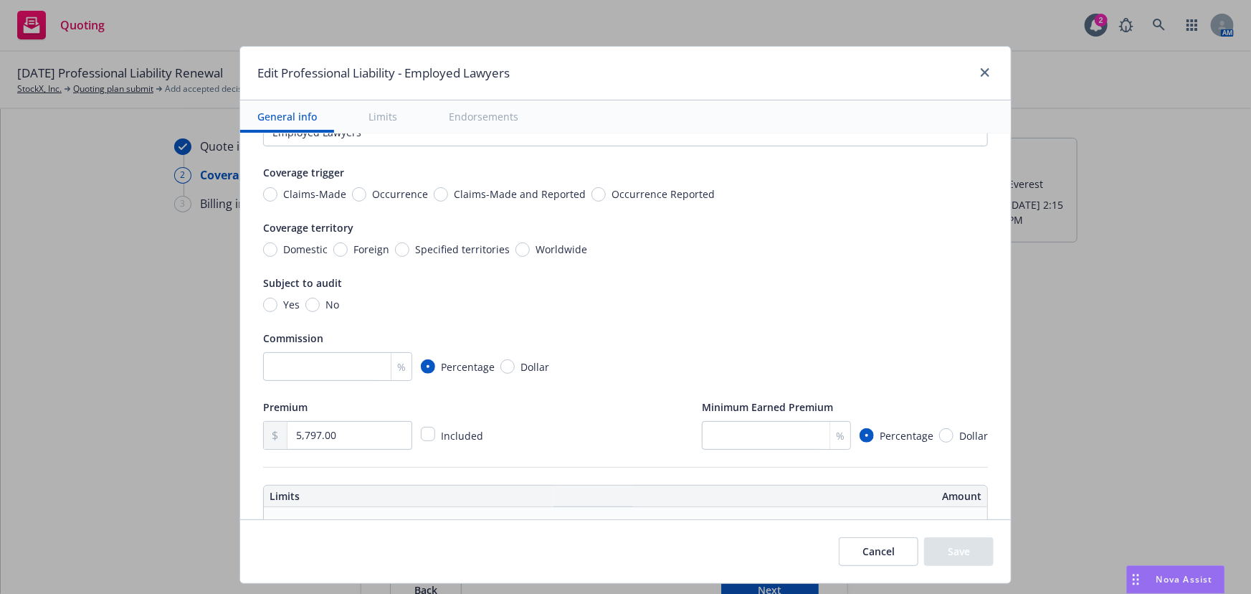
scroll to position [65, 0]
click at [349, 369] on input "number" at bounding box center [337, 363] width 149 height 29
type input "17.5"
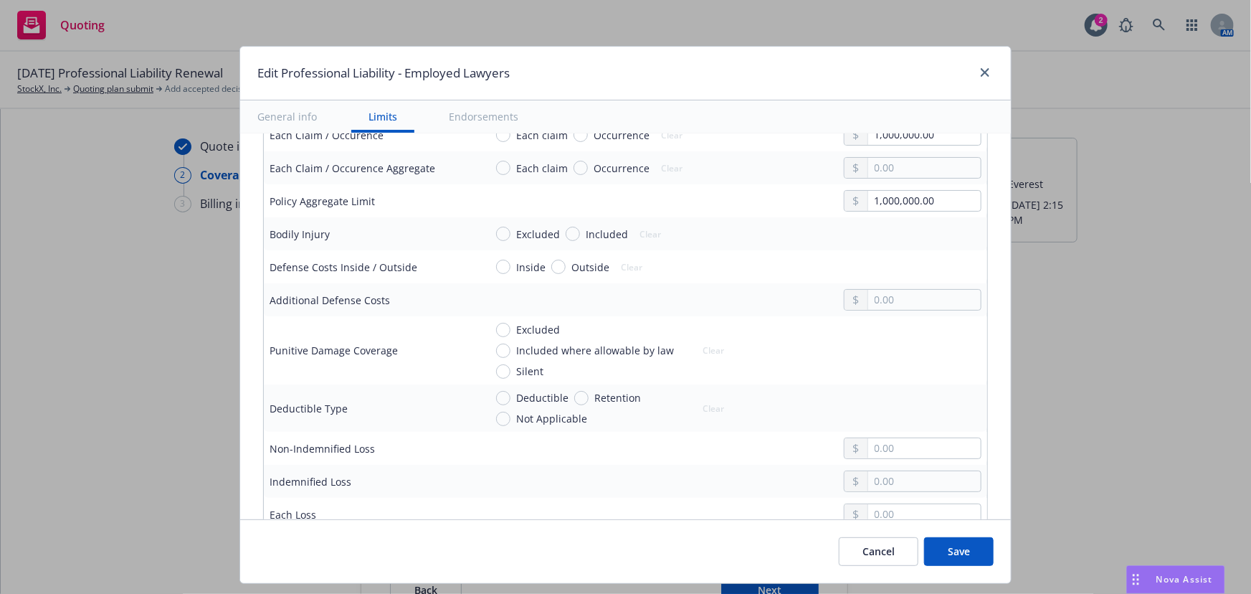
scroll to position [521, 0]
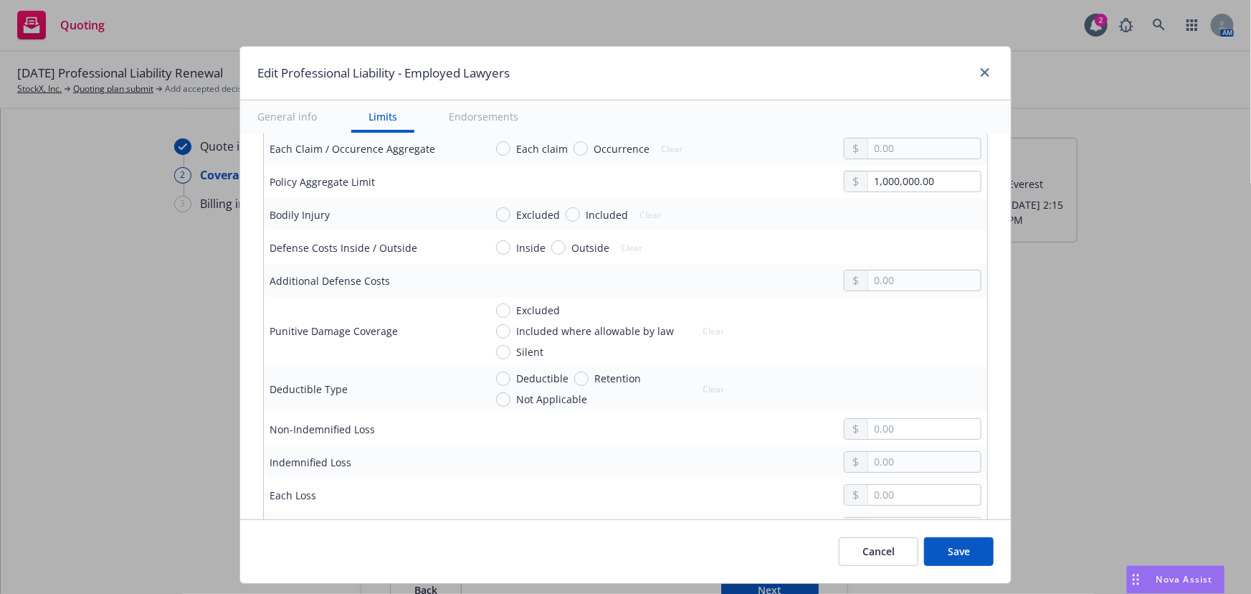
click at [786, 325] on div "Excluded Included where allowable by law Silent Clear" at bounding box center [733, 331] width 497 height 57
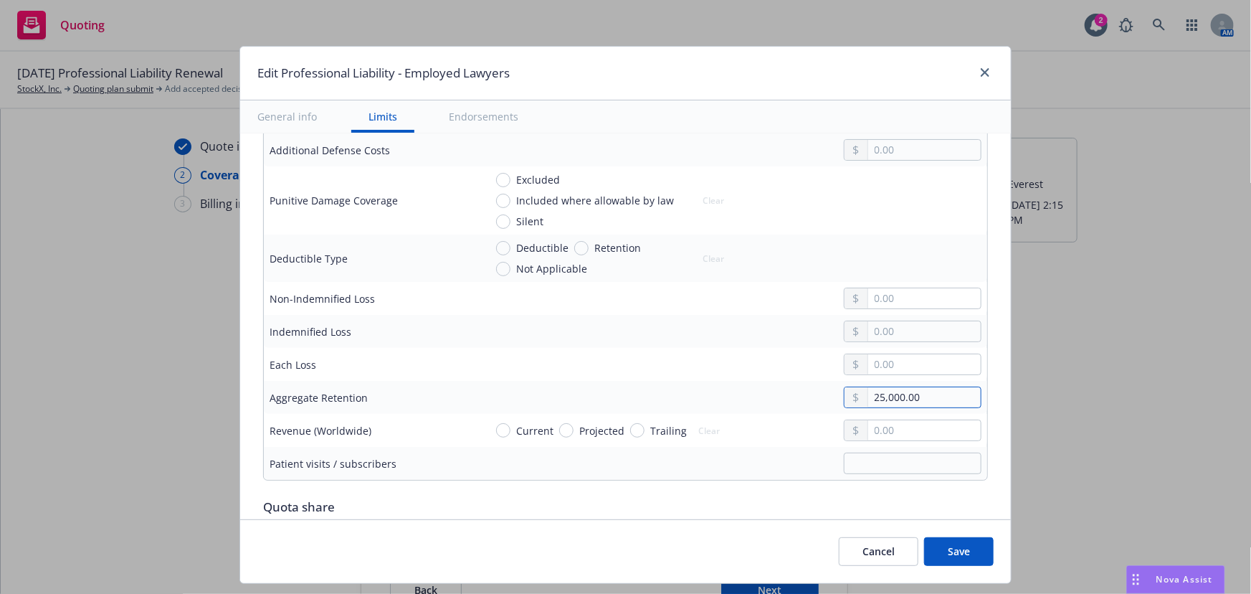
drag, startPoint x: 929, startPoint y: 394, endPoint x: 771, endPoint y: 398, distance: 157.8
click at [771, 398] on div "25,000.00" at bounding box center [733, 397] width 497 height 22
click at [880, 330] on input "text" at bounding box center [924, 331] width 113 height 20
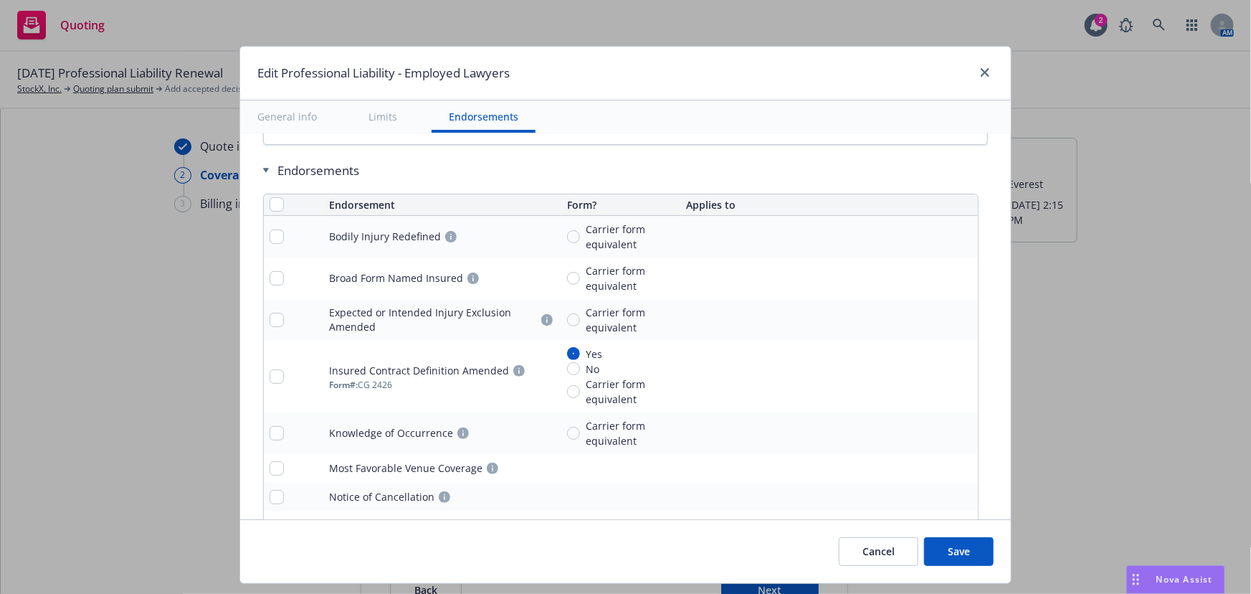
scroll to position [1238, 0]
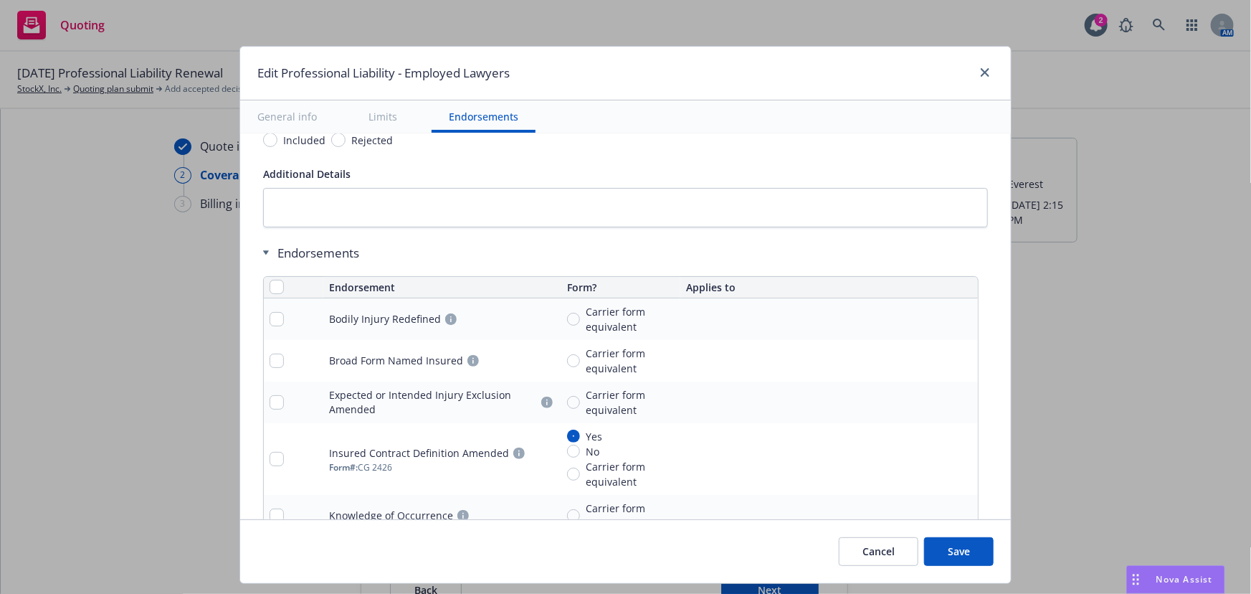
type input "25,000.00"
click at [272, 280] on input "checkbox" at bounding box center [277, 287] width 14 height 14
checkbox input "true"
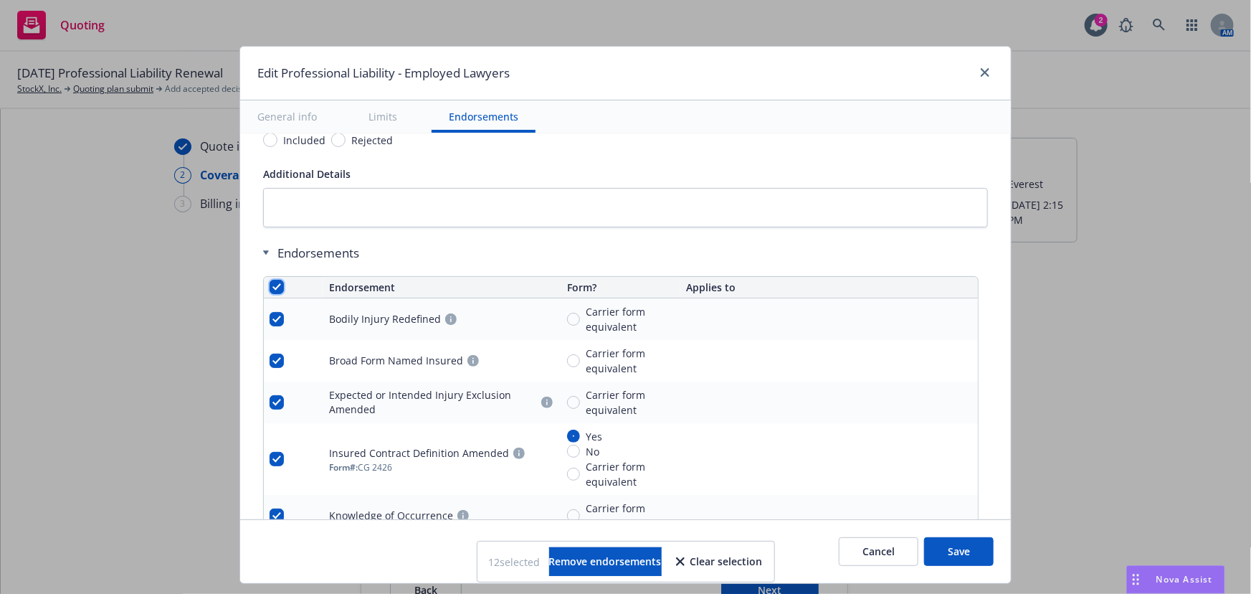
checkbox input "true"
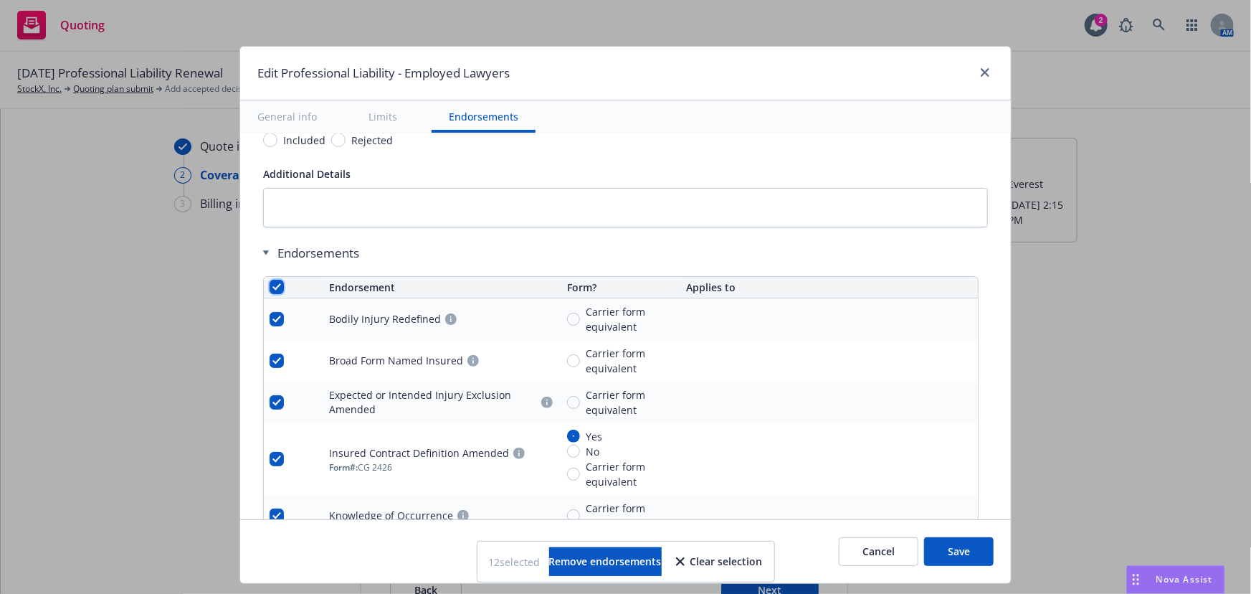
checkbox input "true"
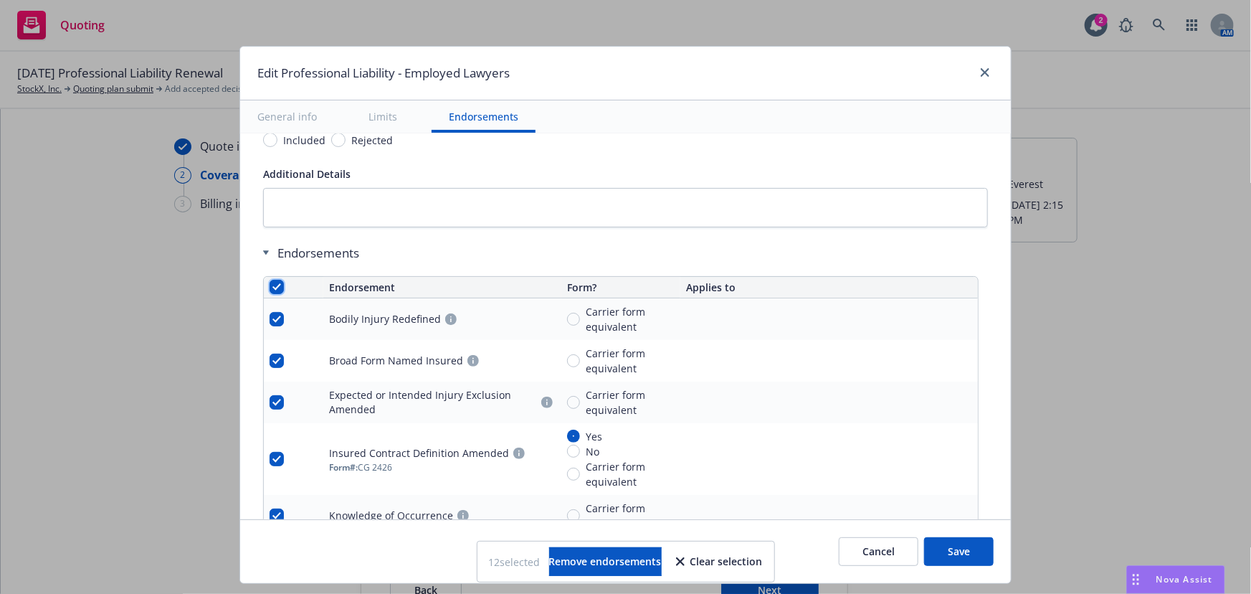
checkbox input "true"
click at [652, 558] on span "Remove endorsements" at bounding box center [605, 561] width 113 height 14
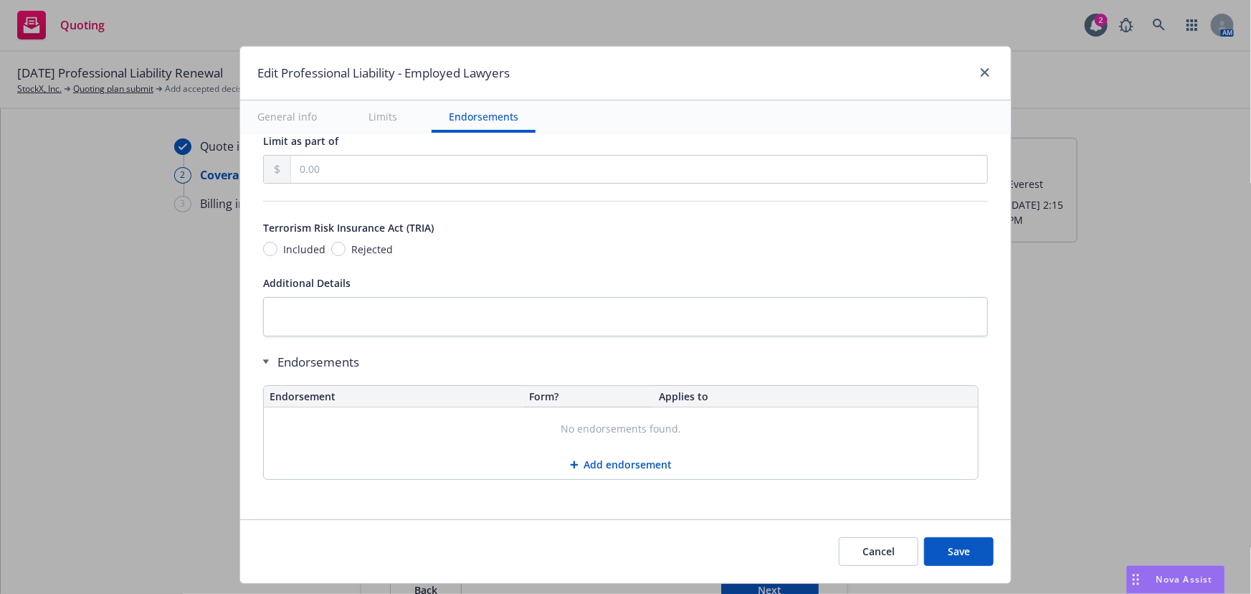
scroll to position [1126, 0]
click at [950, 557] on button "Save" at bounding box center [959, 551] width 70 height 29
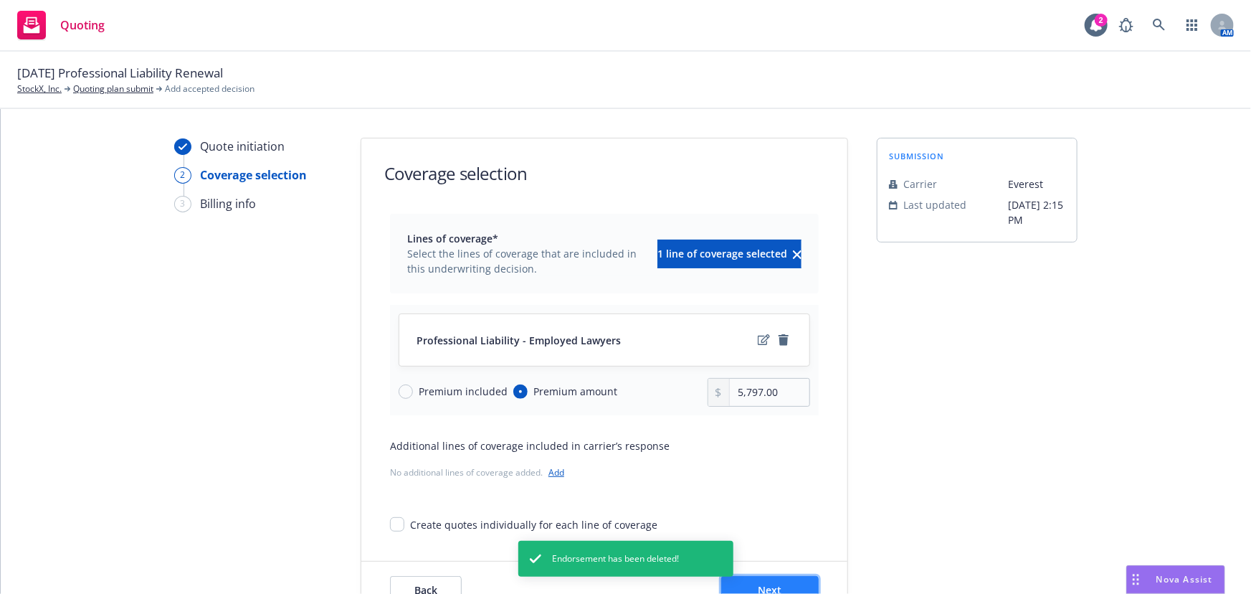
click at [802, 579] on button "Next" at bounding box center [770, 590] width 98 height 29
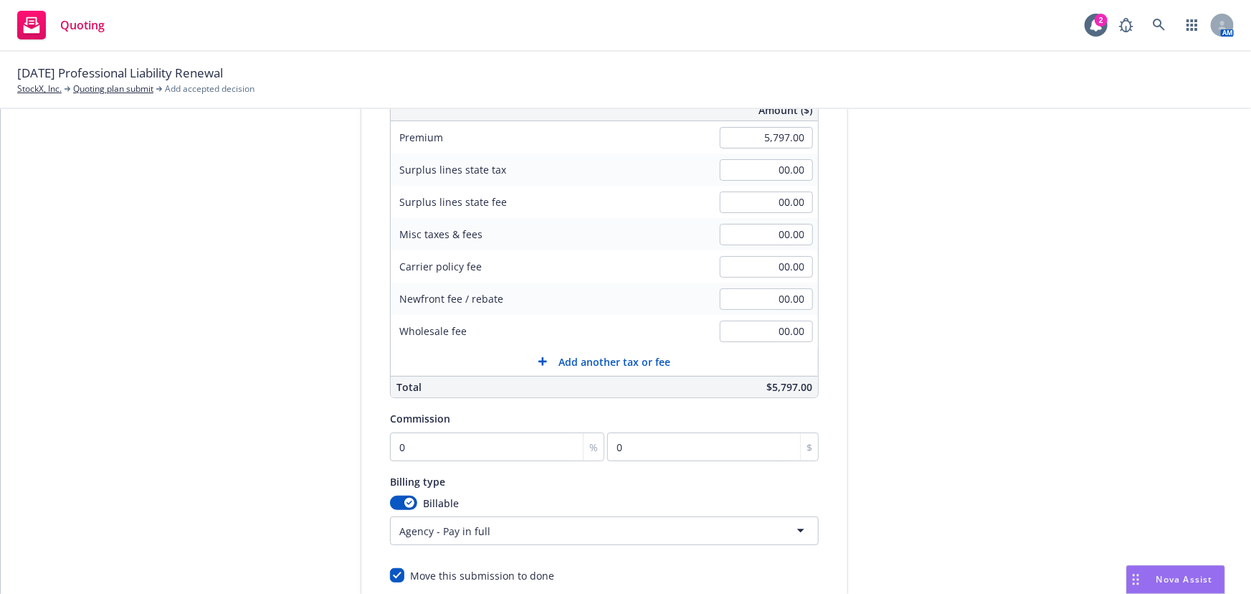
scroll to position [260, 0]
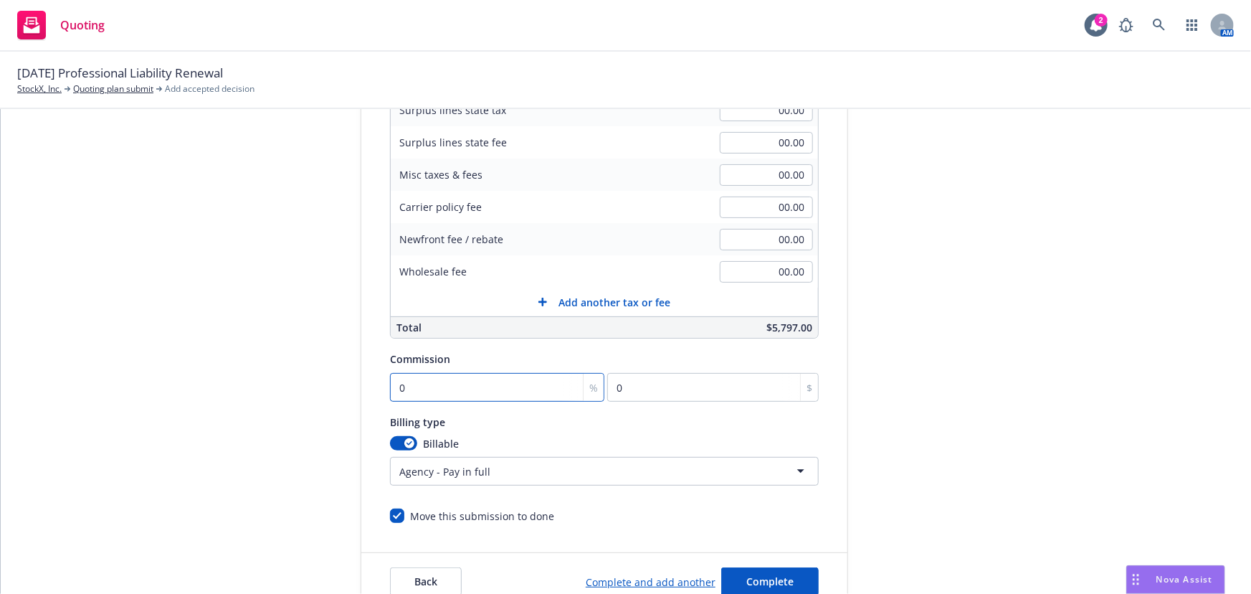
click at [458, 375] on input "0" at bounding box center [497, 387] width 214 height 29
type input "1"
type input "57.97"
type input "17"
type input "985.49"
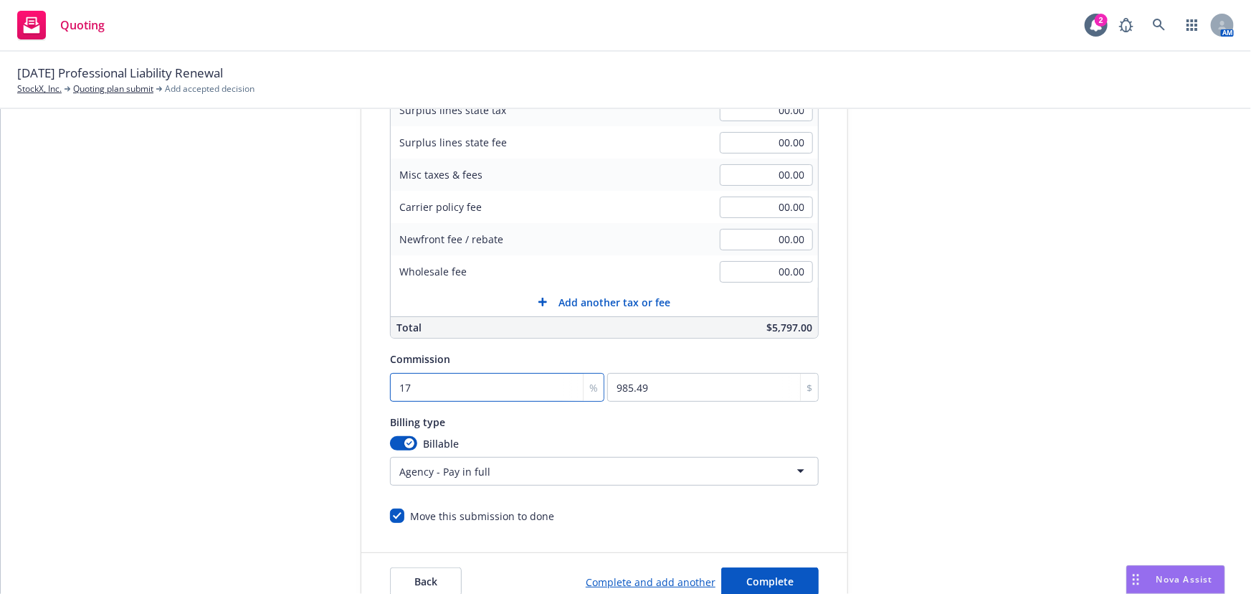
type input "17.5"
type input "1014.48"
type input "17.5"
click at [1003, 429] on div "submission Carrier Everest Last updated [DATE] 2:15 PM" at bounding box center [977, 243] width 201 height 733
click at [767, 580] on span "Complete" at bounding box center [769, 581] width 47 height 14
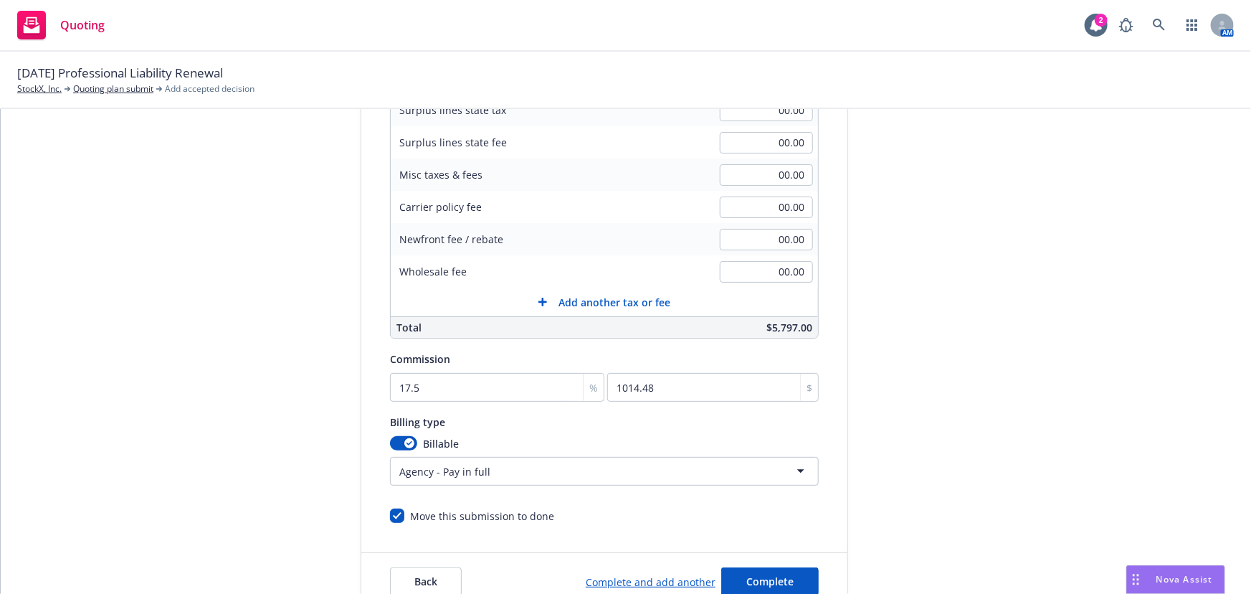
scroll to position [0, 0]
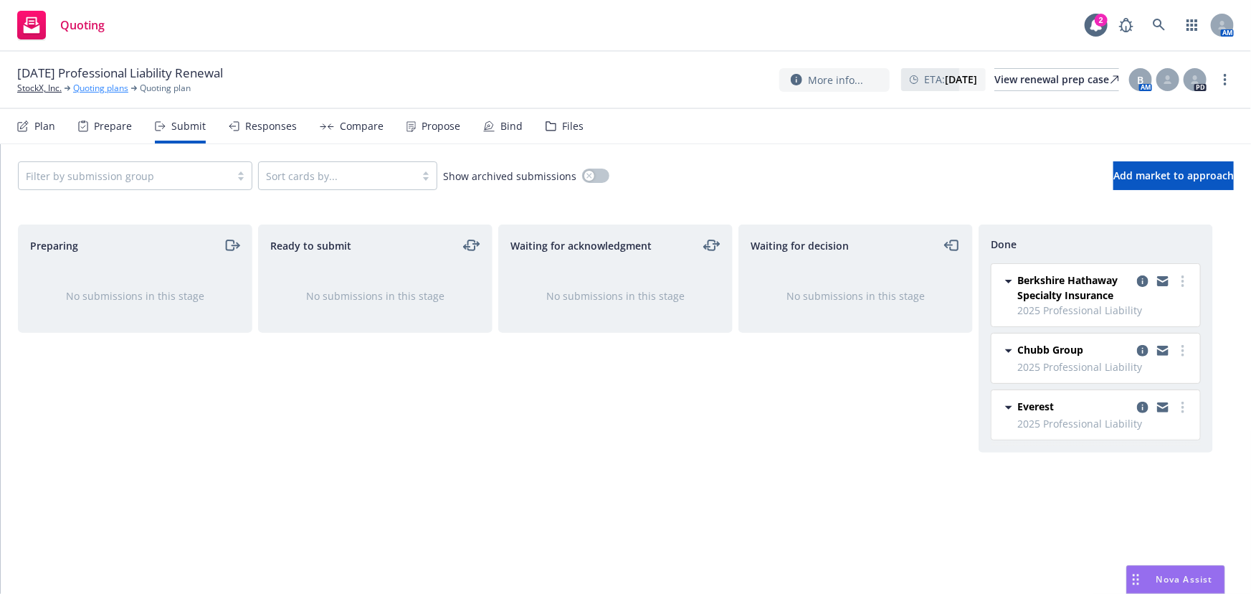
click at [108, 87] on link "Quoting plans" at bounding box center [100, 88] width 55 height 13
